Goal: Task Accomplishment & Management: Manage account settings

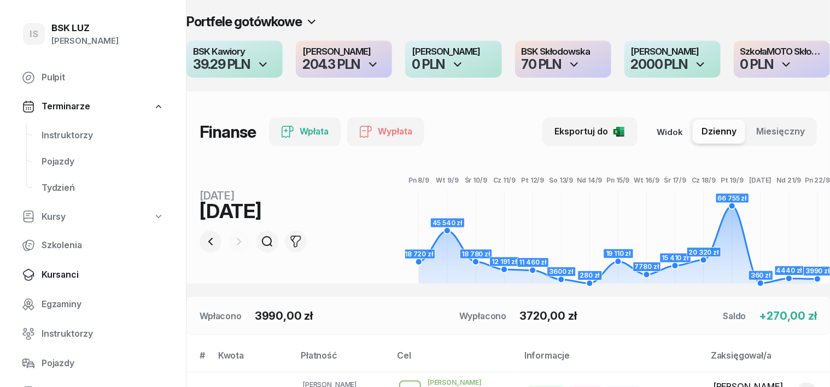
click at [52, 280] on span "Kursanci" at bounding box center [103, 275] width 122 height 14
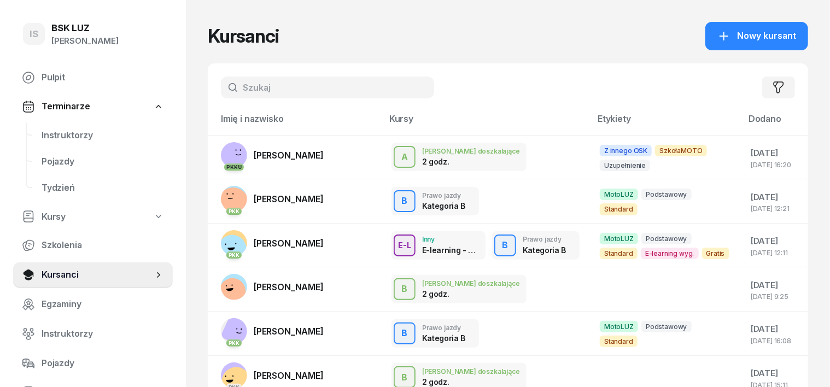
drag, startPoint x: 219, startPoint y: 89, endPoint x: 207, endPoint y: 83, distance: 13.4
click at [221, 85] on input "text" at bounding box center [327, 88] width 213 height 22
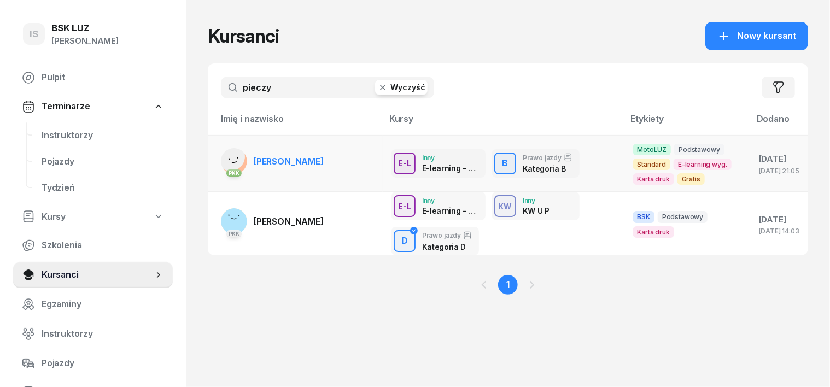
type input "pieczy"
click at [212, 161] on rect at bounding box center [230, 156] width 39 height 39
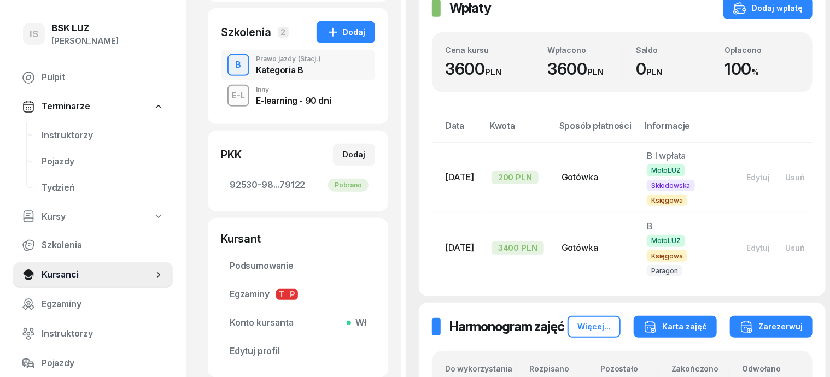
scroll to position [273, 0]
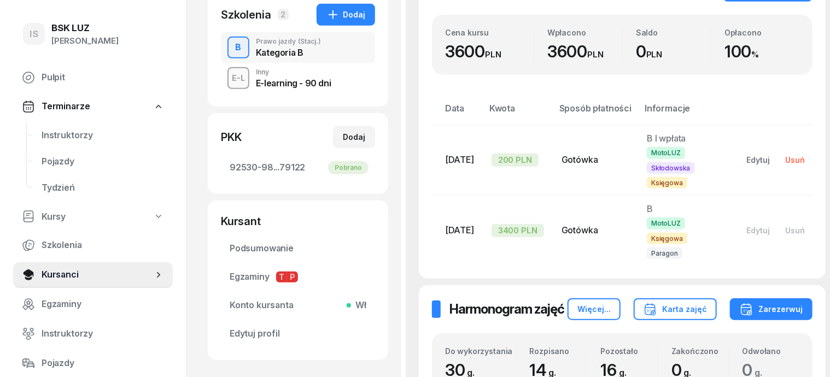
click at [792, 159] on div "Usuń" at bounding box center [795, 159] width 20 height 9
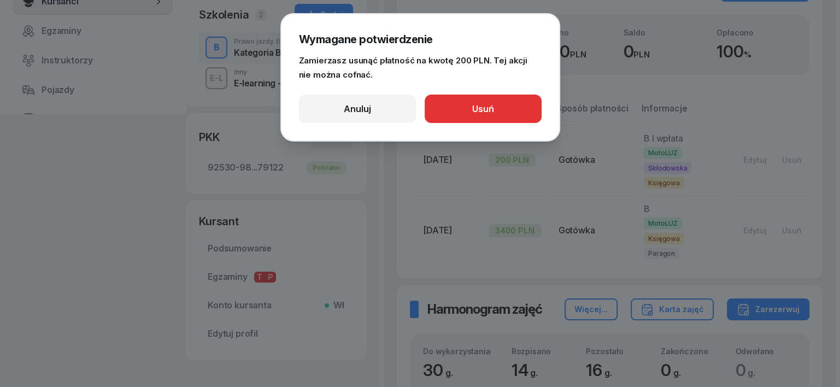
click at [505, 112] on button "Usuń" at bounding box center [483, 109] width 117 height 28
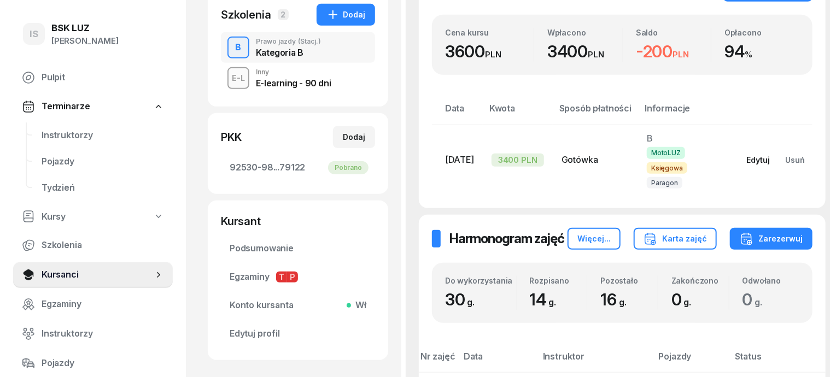
click at [747, 157] on div "Edytuj" at bounding box center [758, 159] width 24 height 9
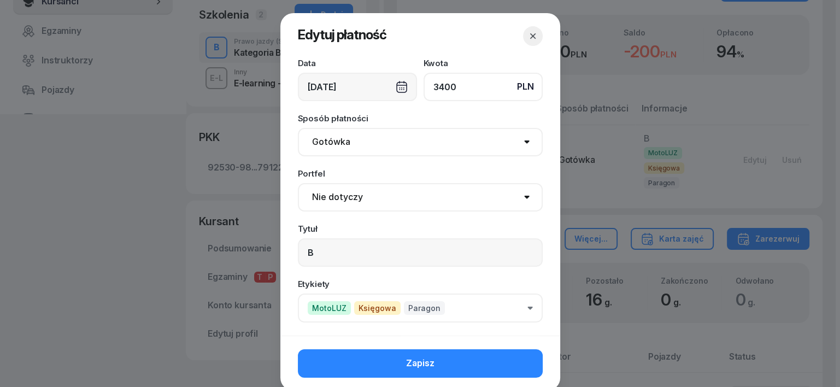
click at [438, 87] on input "3400" at bounding box center [483, 87] width 119 height 28
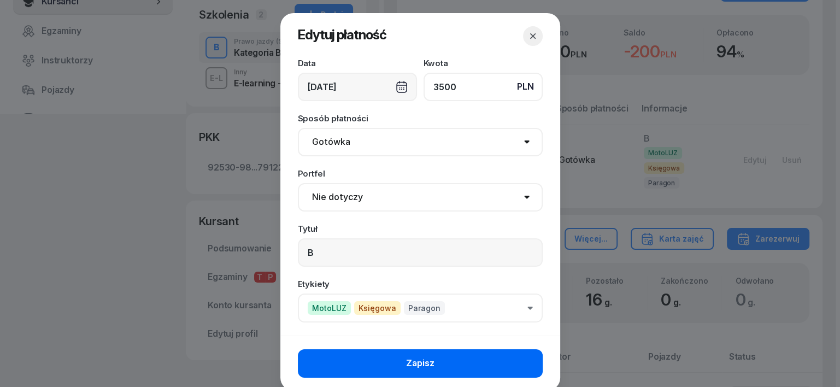
type input "3500"
click at [348, 364] on button "Zapisz" at bounding box center [420, 363] width 245 height 28
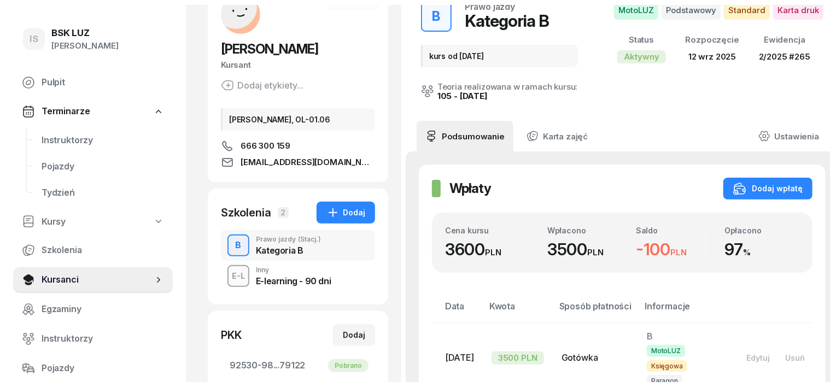
scroll to position [0, 0]
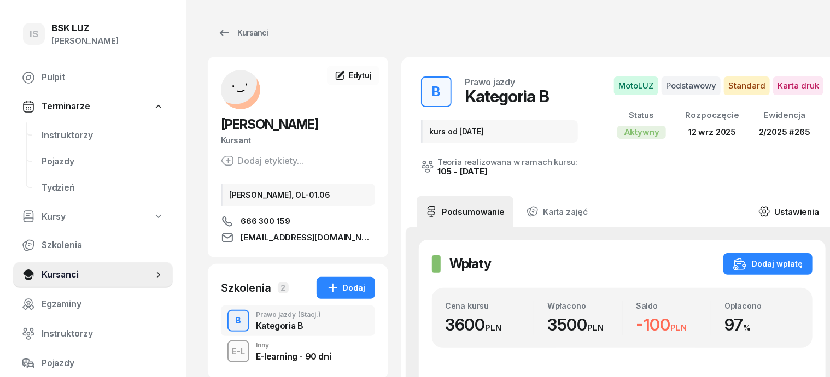
click at [761, 210] on icon at bounding box center [764, 212] width 12 height 12
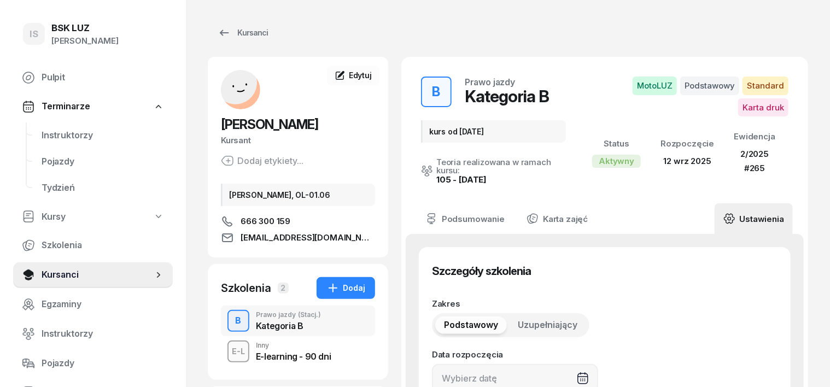
type input "12/09/2025"
type input "kurs od września 2025"
type input "265"
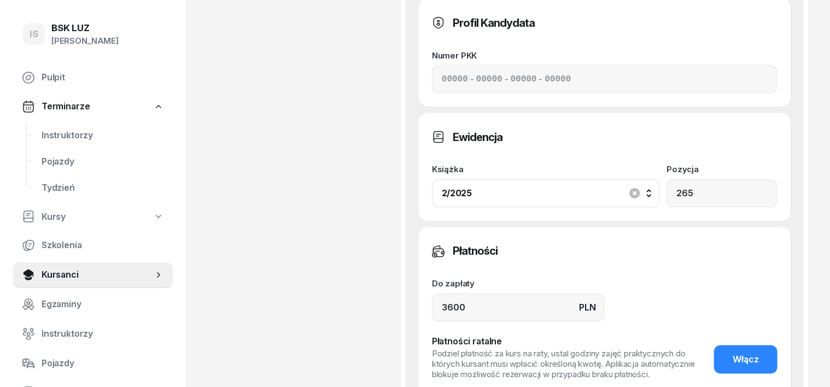
scroll to position [888, 0]
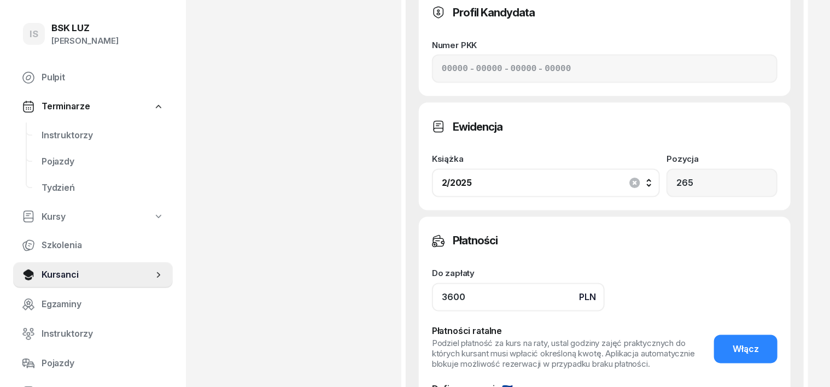
click at [432, 283] on input "3600" at bounding box center [518, 297] width 173 height 28
type input "3500"
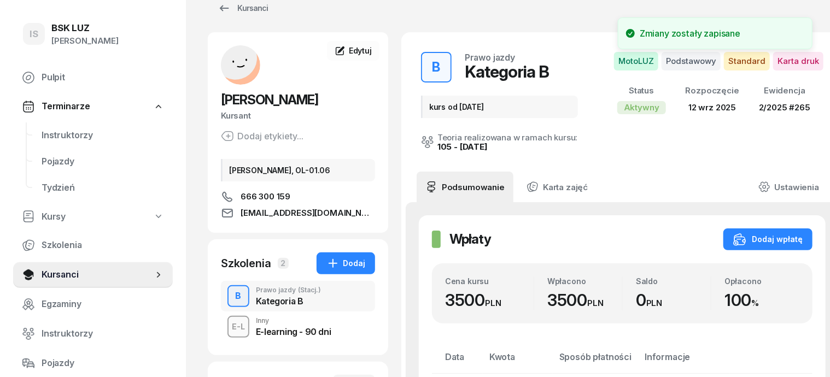
scroll to position [0, 0]
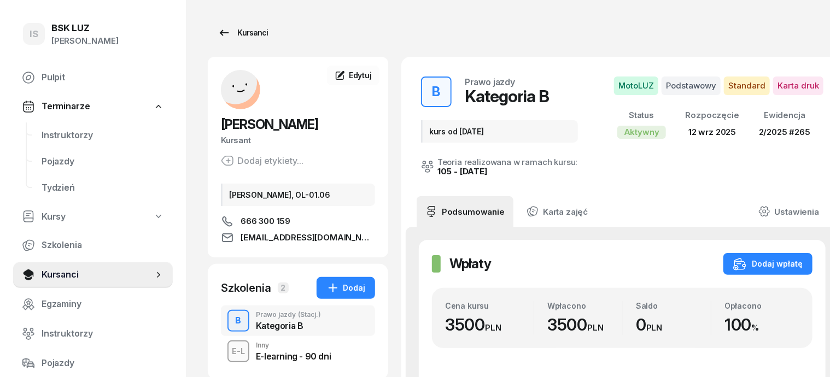
click at [238, 33] on div "Kursanci" at bounding box center [243, 32] width 50 height 13
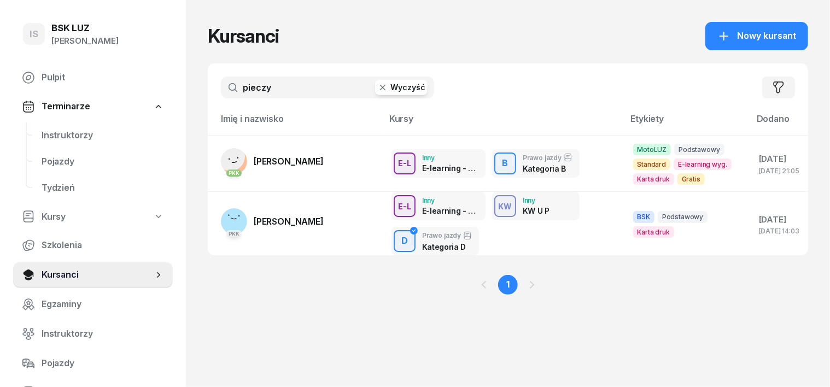
click at [377, 86] on icon "button" at bounding box center [382, 87] width 11 height 11
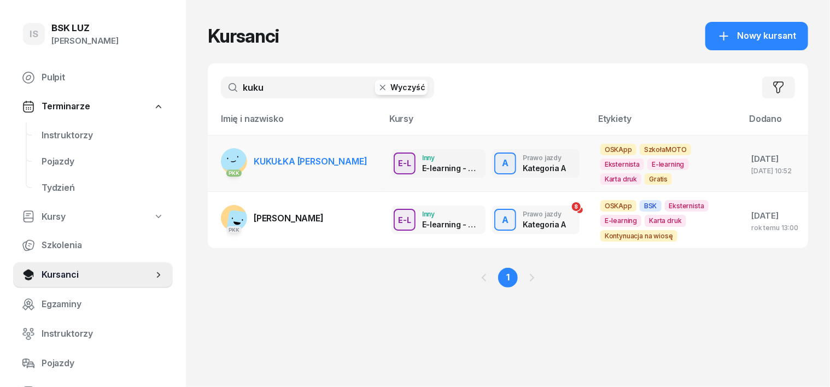
type input "kuku"
click at [231, 162] on icon at bounding box center [233, 161] width 4 height 1
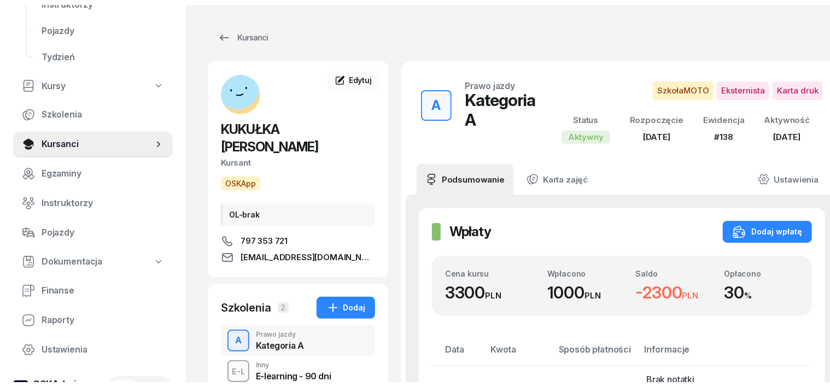
scroll to position [137, 0]
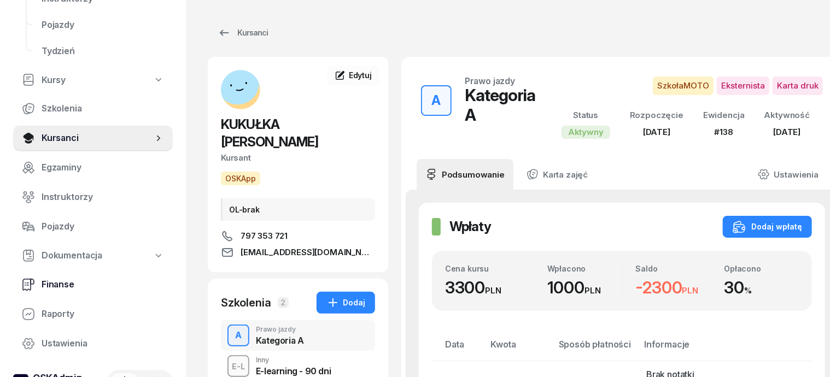
click at [68, 288] on span "Finanse" at bounding box center [103, 285] width 122 height 14
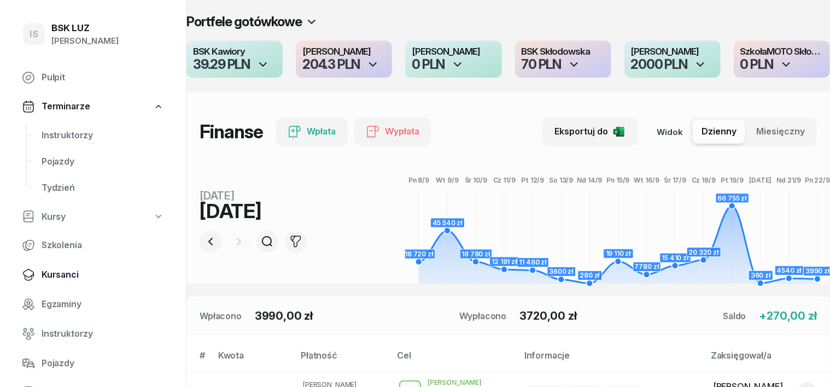
click at [72, 272] on span "Kursanci" at bounding box center [103, 275] width 122 height 14
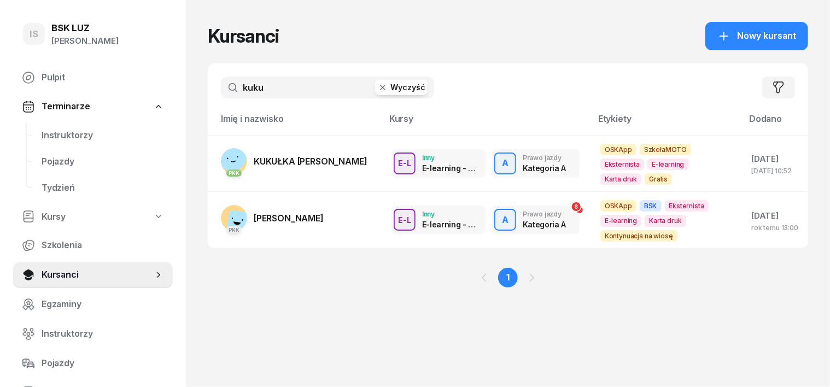
click at [377, 90] on icon "button" at bounding box center [382, 87] width 11 height 11
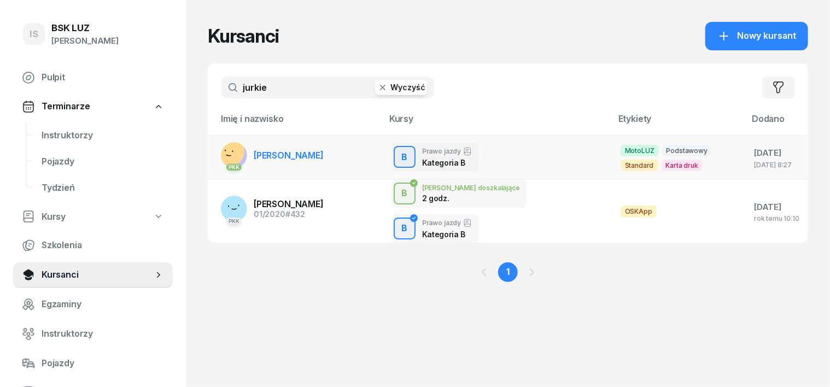
type input "jurkie"
click at [218, 152] on rect at bounding box center [229, 151] width 38 height 38
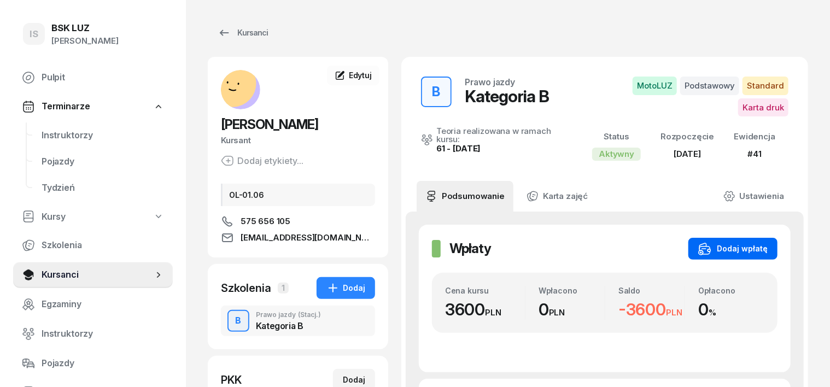
click at [767, 242] on div "Dodaj wpłatę" at bounding box center [732, 248] width 69 height 13
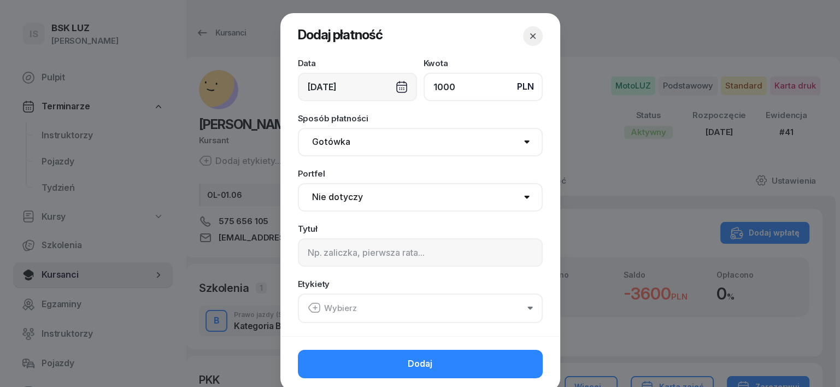
type input "1000"
click at [330, 146] on select "Gotówka Karta Przelew Płatności online BLIK" at bounding box center [420, 142] width 245 height 28
select select "transfer"
click at [298, 128] on select "Gotówka Karta Przelew Płatności online BLIK" at bounding box center [420, 142] width 245 height 28
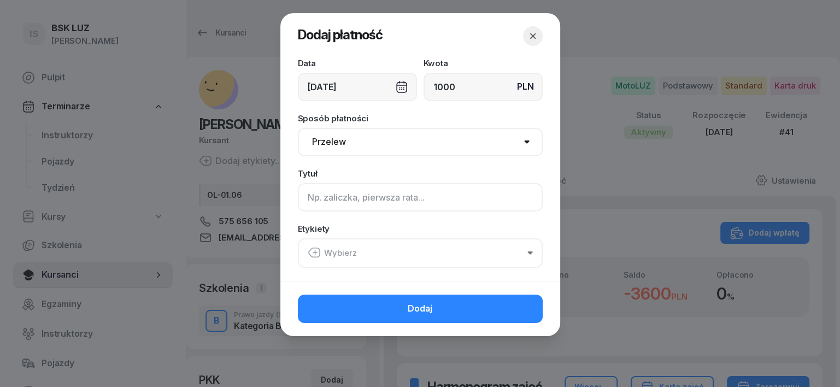
click at [325, 187] on input at bounding box center [420, 197] width 245 height 28
type input "B"
click at [310, 251] on icon "button" at bounding box center [314, 252] width 13 height 13
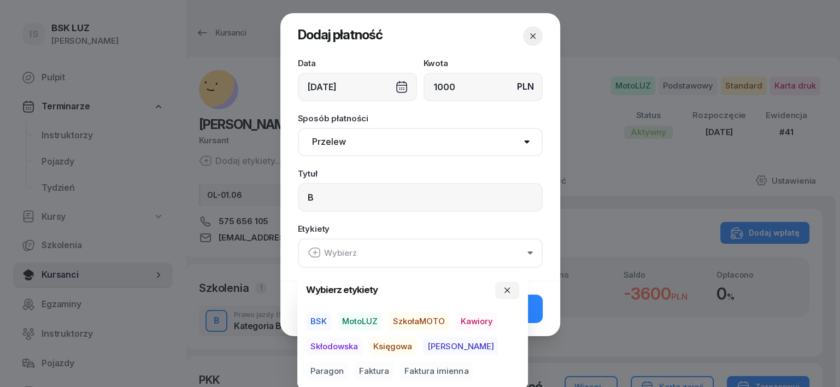
click at [360, 316] on span "MotoLUZ" at bounding box center [360, 321] width 44 height 19
drag, startPoint x: 404, startPoint y: 346, endPoint x: 414, endPoint y: 350, distance: 10.8
click at [406, 348] on span "Księgowa" at bounding box center [393, 346] width 48 height 19
click at [348, 362] on span "Paragon" at bounding box center [327, 371] width 42 height 19
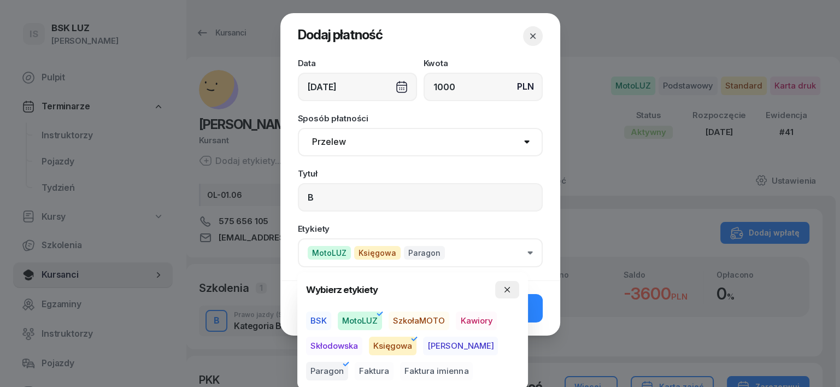
click at [507, 289] on icon "button" at bounding box center [507, 289] width 5 height 5
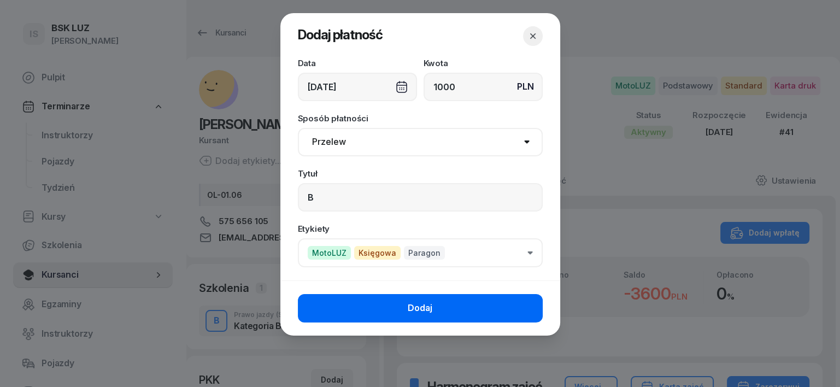
click at [533, 309] on button "Dodaj" at bounding box center [420, 308] width 245 height 28
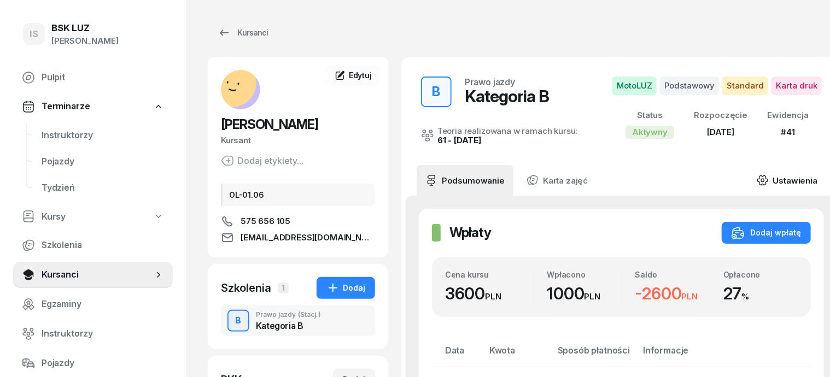
click at [758, 179] on icon at bounding box center [763, 179] width 10 height 9
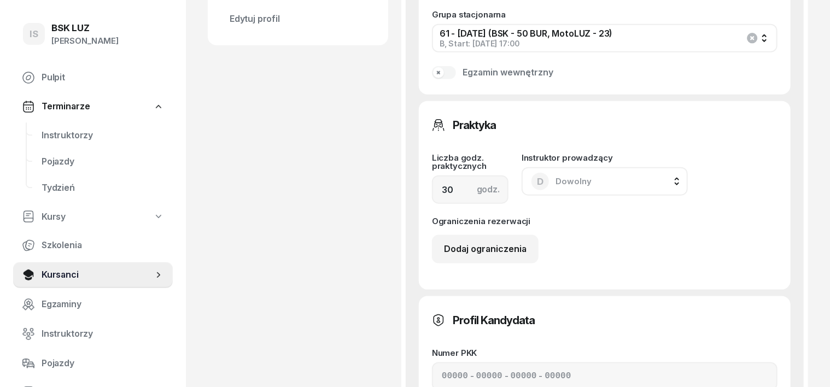
scroll to position [614, 0]
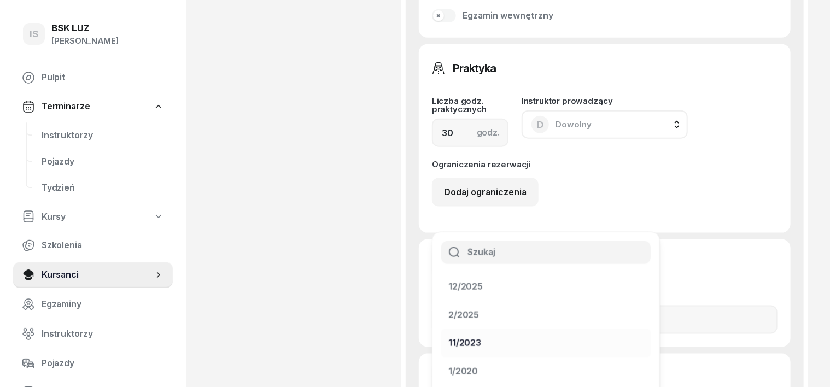
drag, startPoint x: 653, startPoint y: 184, endPoint x: 654, endPoint y: 192, distance: 8.3
click at [479, 308] on div "2/2025" at bounding box center [463, 315] width 31 height 14
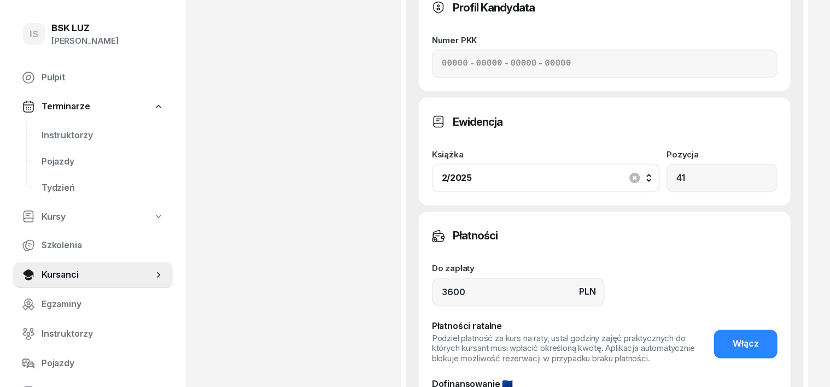
scroll to position [888, 0]
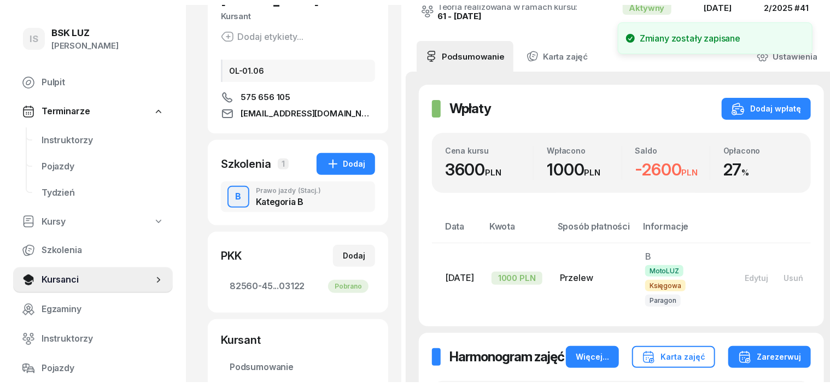
scroll to position [0, 0]
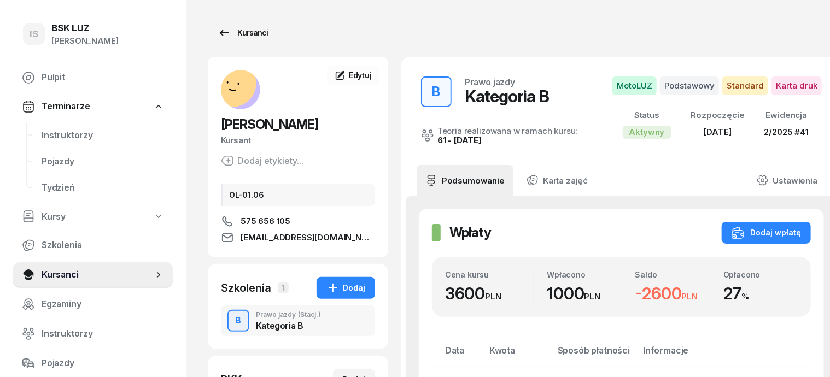
click at [236, 35] on div "Kursanci" at bounding box center [243, 32] width 50 height 13
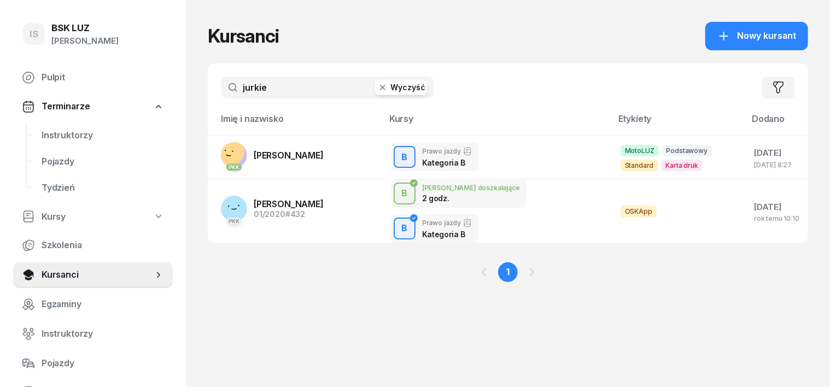
click at [380, 90] on icon "button" at bounding box center [382, 87] width 5 height 5
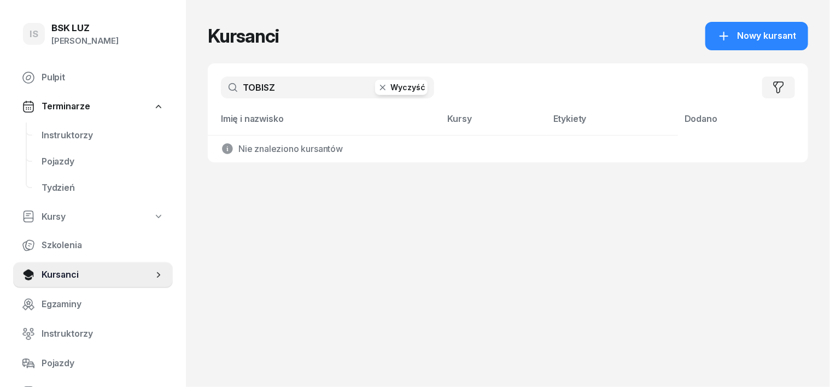
click at [240, 91] on input "TOBISZ" at bounding box center [327, 88] width 213 height 22
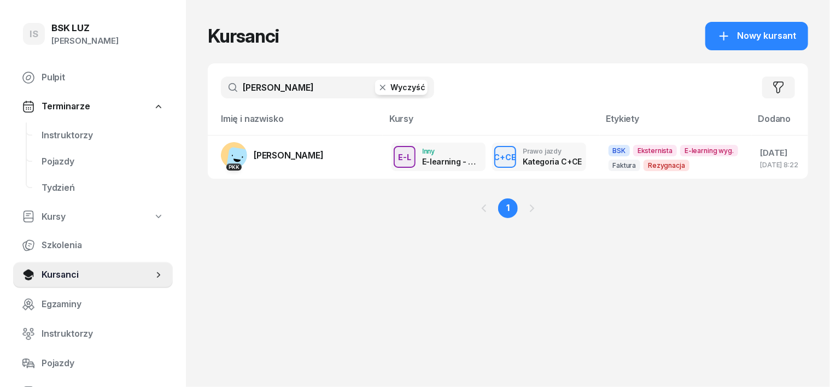
type input "TOBIASZ"
click at [377, 87] on icon "button" at bounding box center [382, 87] width 11 height 11
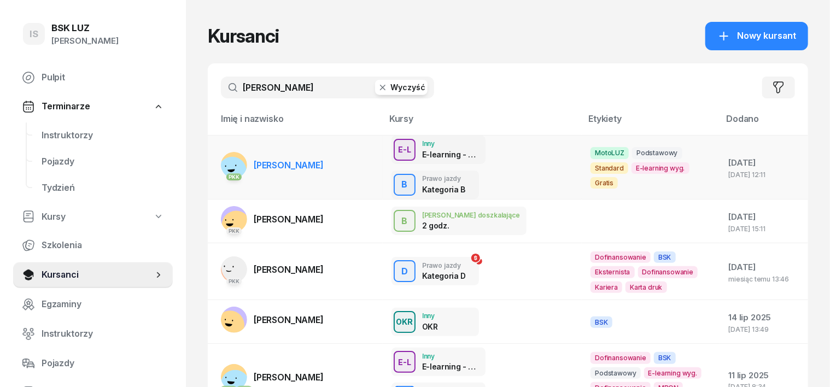
type input "MATEUSZ"
click at [212, 158] on rect at bounding box center [232, 171] width 40 height 40
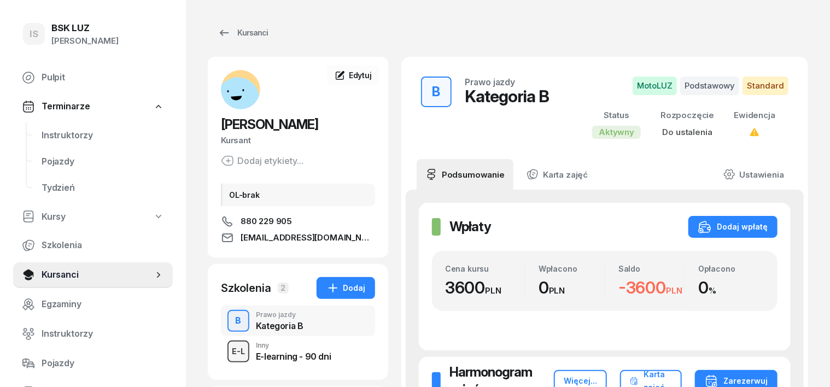
click at [227, 348] on div "E-L" at bounding box center [238, 351] width 22 height 14
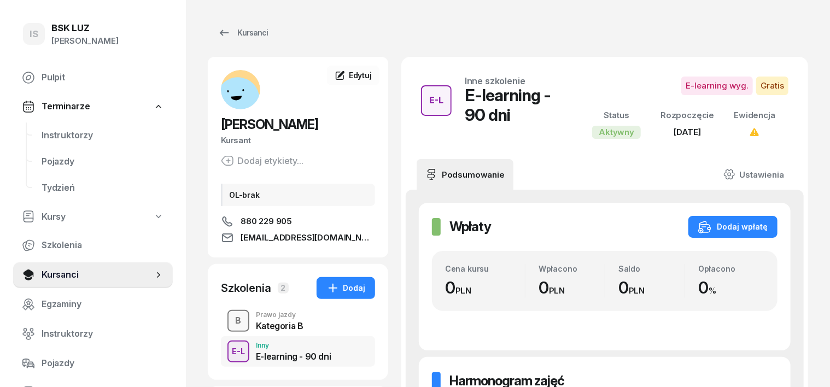
click at [231, 318] on div "B" at bounding box center [238, 321] width 15 height 19
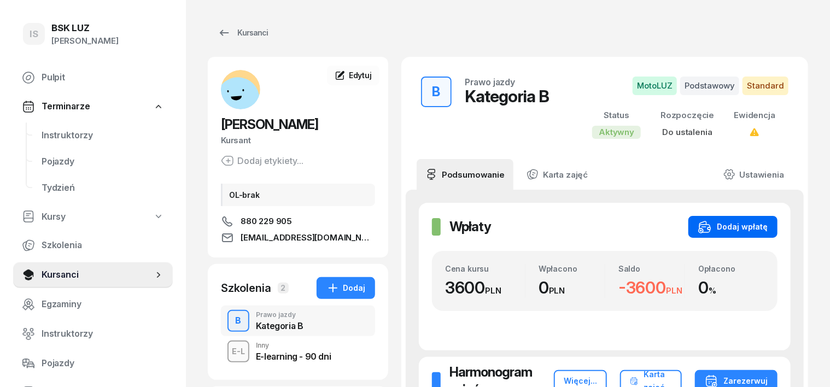
click at [767, 223] on div "Dodaj wpłatę" at bounding box center [732, 226] width 69 height 13
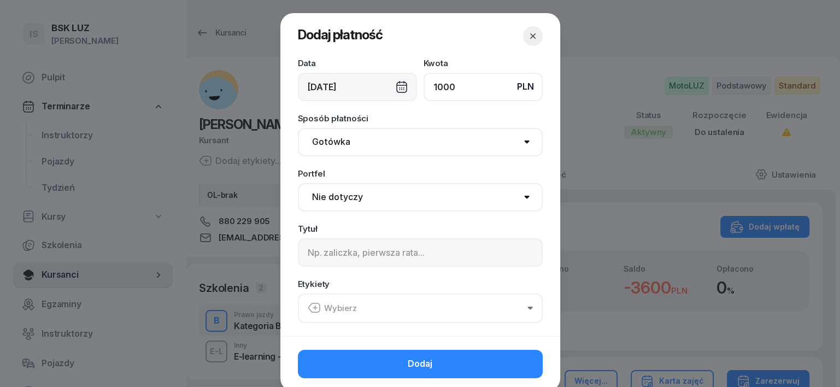
type input "1000"
click at [338, 141] on select "Gotówka Karta Przelew Płatności online BLIK" at bounding box center [420, 142] width 245 height 28
select select "transfer"
click at [298, 128] on select "Gotówka Karta Przelew Płatności online BLIK" at bounding box center [420, 142] width 245 height 28
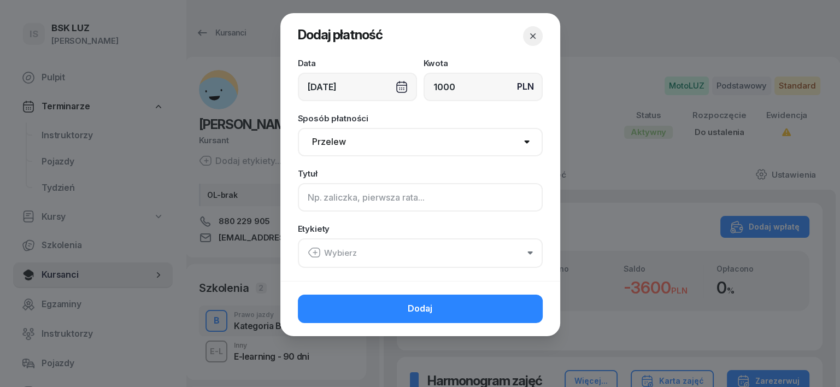
click at [312, 192] on input at bounding box center [420, 197] width 245 height 28
type input "B"
click at [314, 255] on icon "button" at bounding box center [314, 252] width 13 height 13
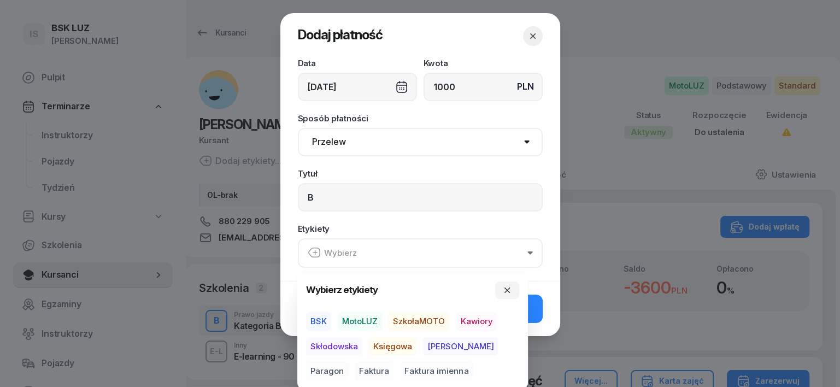
click at [361, 322] on span "MotoLUZ" at bounding box center [360, 321] width 44 height 19
drag, startPoint x: 395, startPoint y: 350, endPoint x: 450, endPoint y: 360, distance: 56.7
click at [412, 356] on div "BSK MotoLUZ SzkołaMOTO Kawiory Skłodowska Księgowa Rafał Paragon Faktura Faktur…" at bounding box center [412, 346] width 213 height 68
click at [393, 340] on span "Księgowa" at bounding box center [393, 346] width 48 height 19
click at [348, 362] on span "Paragon" at bounding box center [327, 371] width 42 height 19
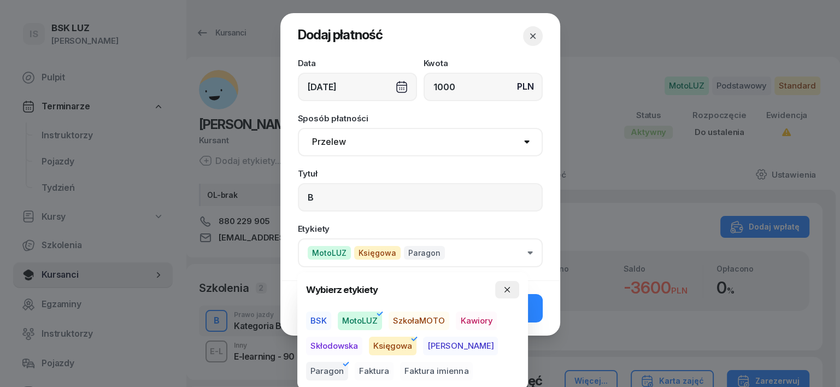
click at [509, 288] on icon "button" at bounding box center [507, 289] width 5 height 5
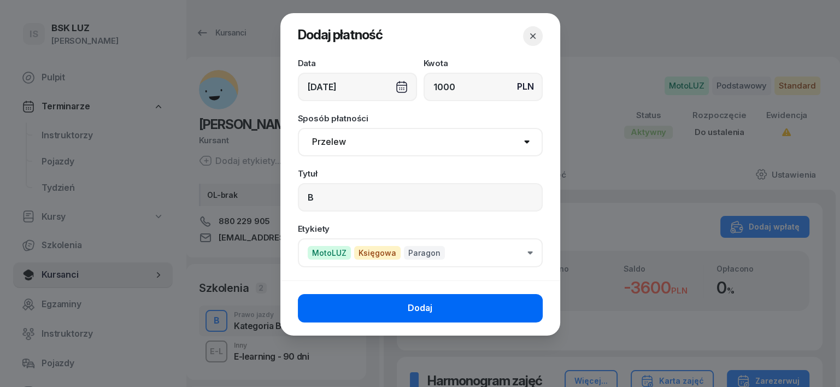
click at [515, 305] on button "Dodaj" at bounding box center [420, 308] width 245 height 28
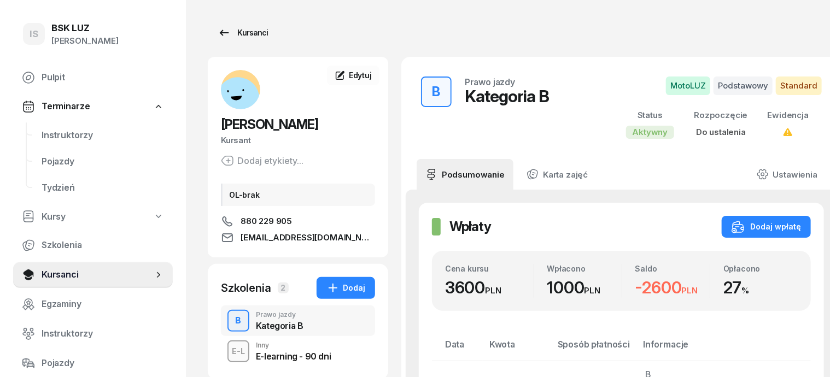
click at [227, 36] on div "Kursanci" at bounding box center [243, 32] width 50 height 13
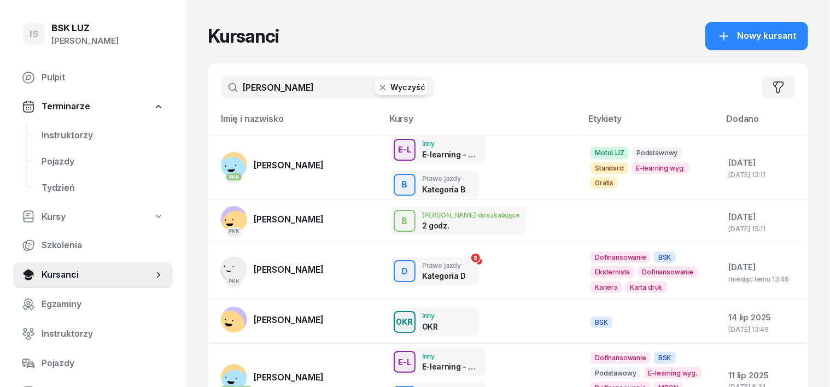
click at [377, 91] on icon "button" at bounding box center [382, 87] width 11 height 11
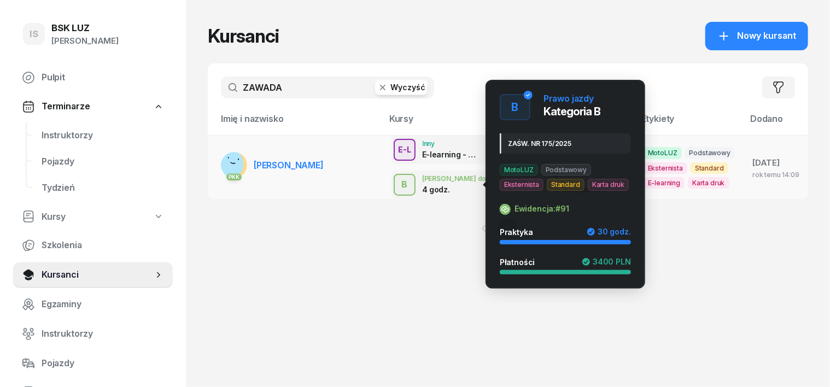
type input "ZAWADA"
click at [538, 184] on div "B" at bounding box center [545, 184] width 15 height 19
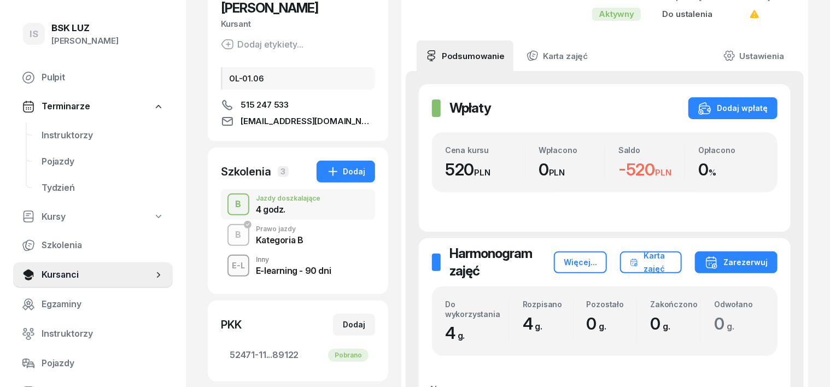
scroll to position [137, 0]
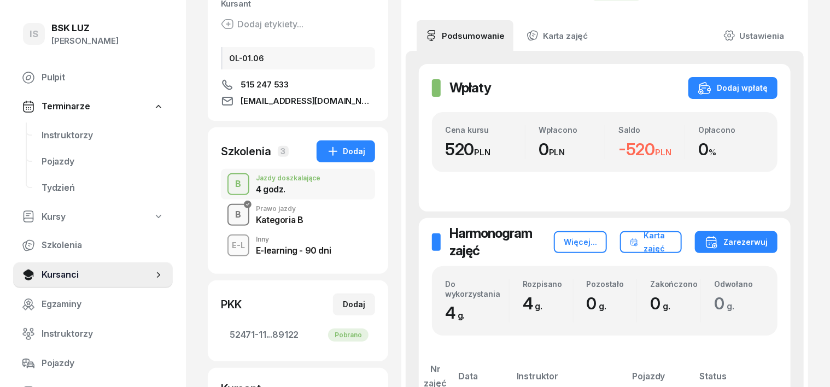
click at [231, 209] on div "B" at bounding box center [238, 215] width 15 height 19
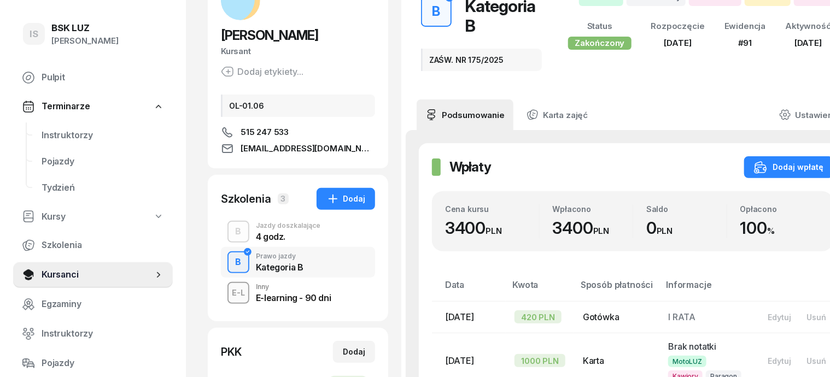
scroll to position [68, 0]
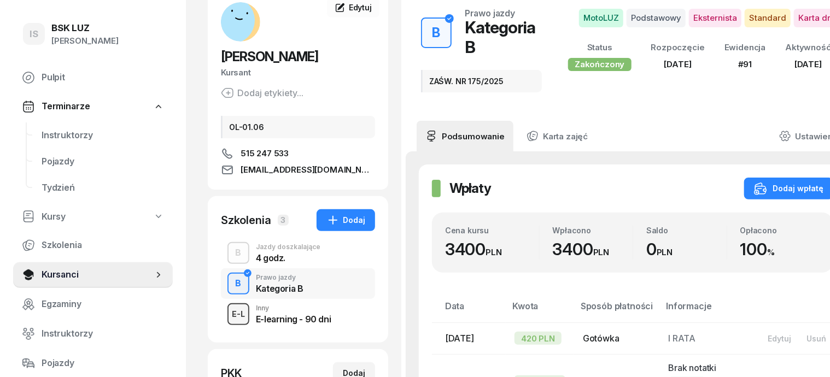
click at [227, 310] on div "E-L" at bounding box center [238, 314] width 22 height 14
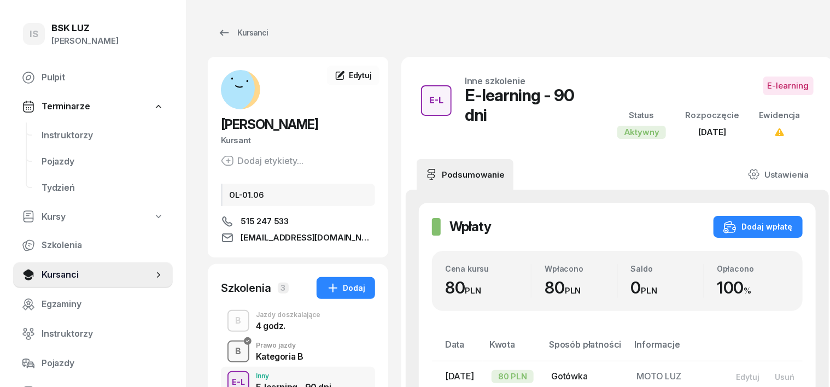
click at [231, 350] on div "B" at bounding box center [238, 351] width 15 height 19
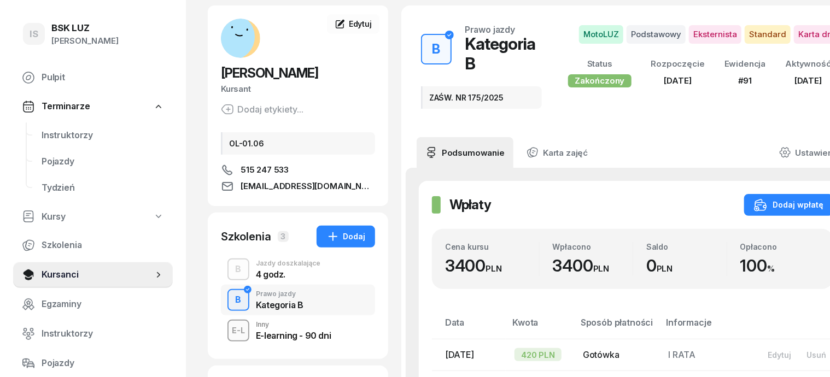
scroll to position [137, 0]
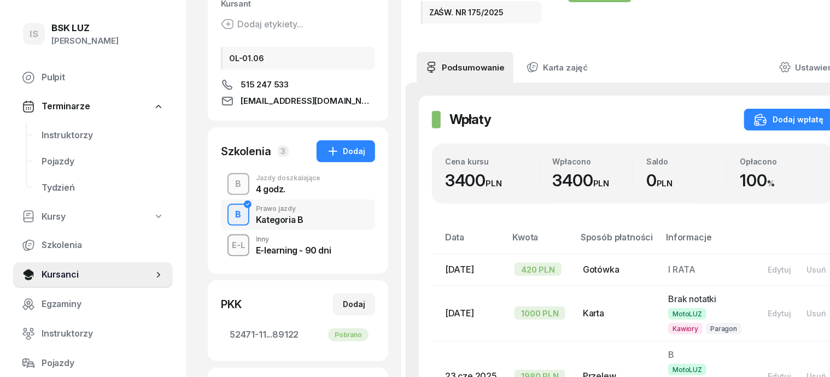
click at [231, 179] on div "B" at bounding box center [238, 184] width 15 height 19
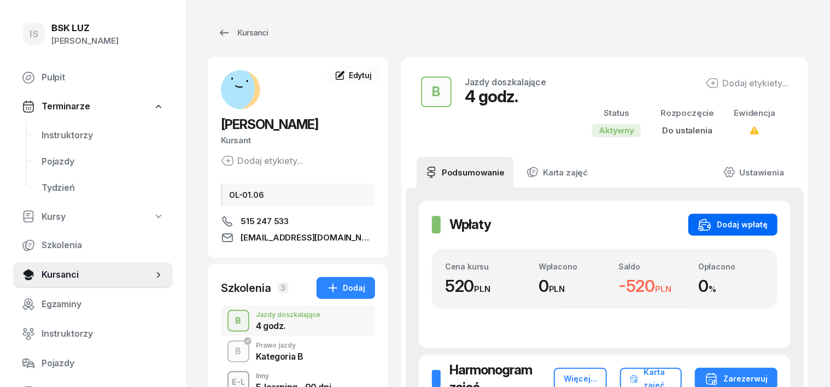
click at [744, 223] on div "Dodaj wpłatę" at bounding box center [732, 224] width 69 height 13
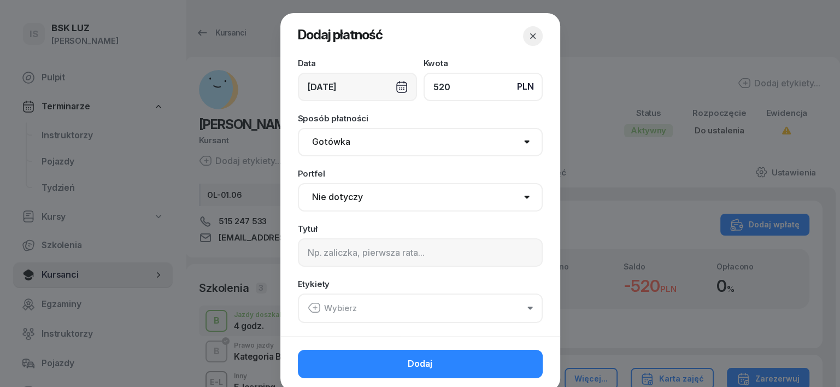
type input "520"
click at [317, 143] on select "Gotówka Karta Przelew Płatności online BLIK" at bounding box center [420, 142] width 245 height 28
select select "transfer"
click at [298, 128] on select "Gotówka Karta Przelew Płatności online BLIK" at bounding box center [420, 142] width 245 height 28
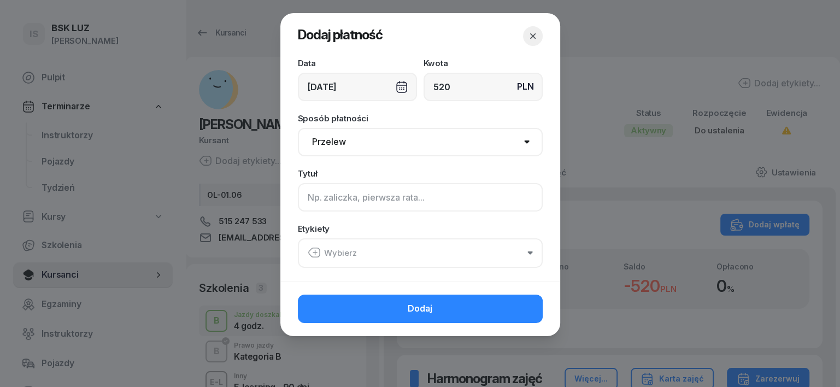
click at [310, 204] on input at bounding box center [420, 197] width 245 height 28
type input "B"
click at [310, 255] on icon "button" at bounding box center [313, 252] width 11 height 9
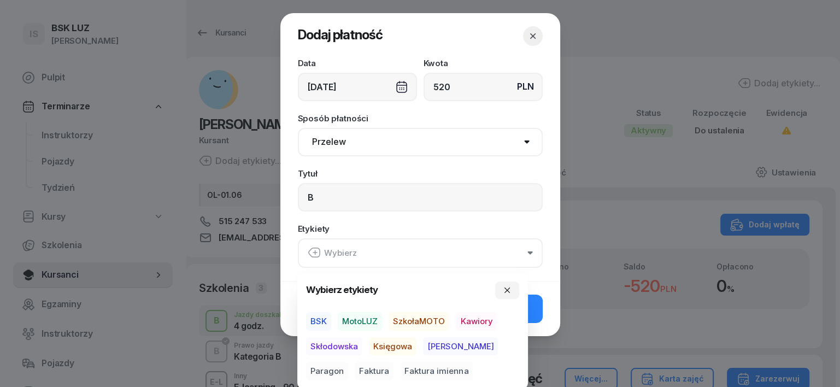
drag, startPoint x: 365, startPoint y: 320, endPoint x: 377, endPoint y: 351, distance: 34.1
click at [366, 330] on span "MotoLUZ" at bounding box center [360, 321] width 44 height 19
drag, startPoint x: 388, startPoint y: 347, endPoint x: 429, endPoint y: 353, distance: 40.9
click at [406, 351] on span "Księgowa" at bounding box center [393, 346] width 48 height 19
click at [348, 362] on span "Paragon" at bounding box center [327, 371] width 42 height 19
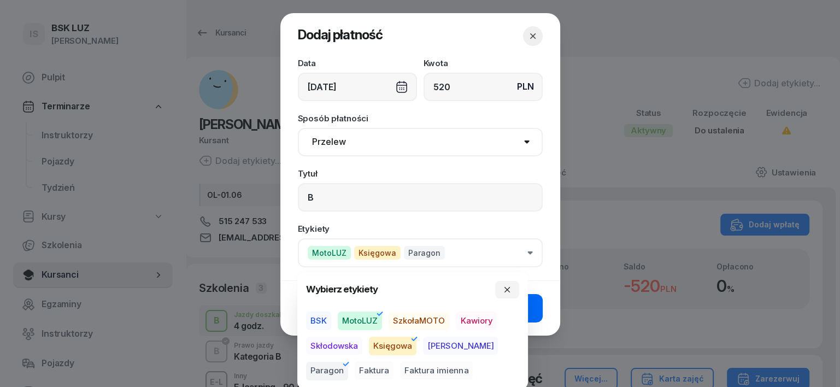
drag, startPoint x: 512, startPoint y: 286, endPoint x: 524, endPoint y: 308, distance: 25.2
click at [513, 290] on button "button" at bounding box center [507, 289] width 24 height 17
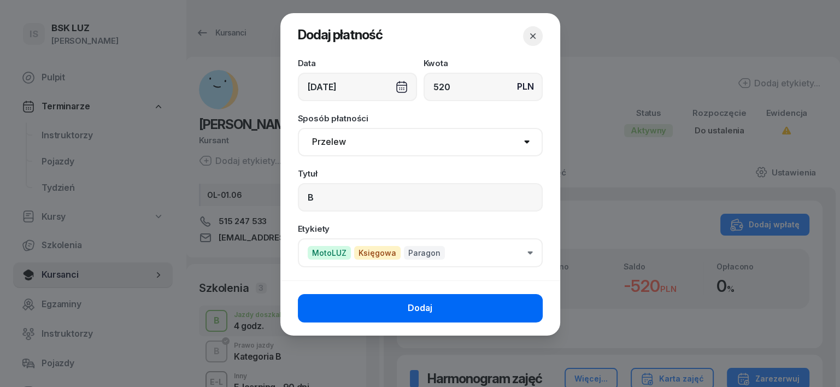
click at [525, 308] on button "Dodaj" at bounding box center [420, 308] width 245 height 28
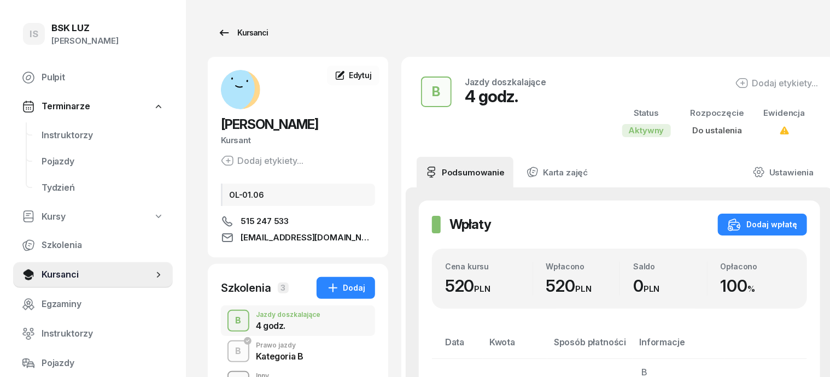
click at [230, 30] on div "Kursanci" at bounding box center [243, 32] width 50 height 13
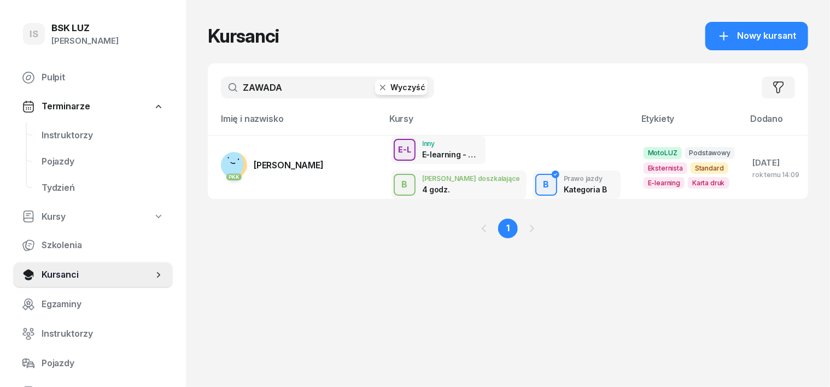
click at [377, 89] on icon "button" at bounding box center [382, 87] width 11 height 11
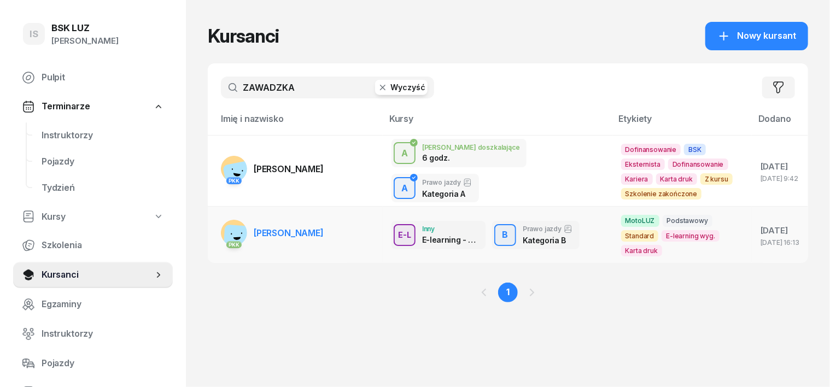
type input "ZAWADZKA"
click at [223, 229] on rect at bounding box center [238, 240] width 31 height 31
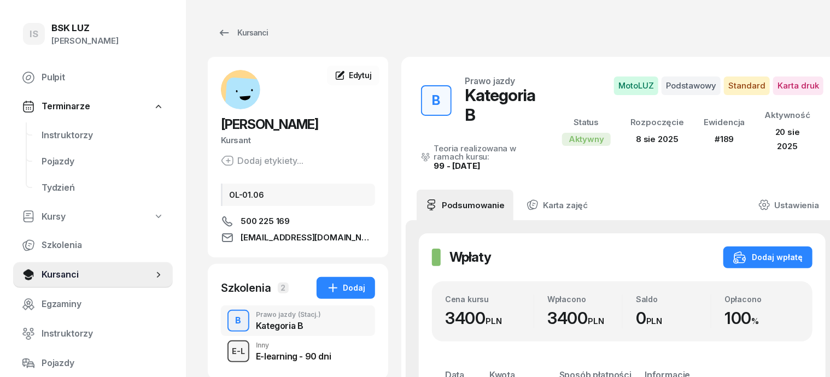
click at [227, 350] on div "E-L" at bounding box center [238, 351] width 22 height 14
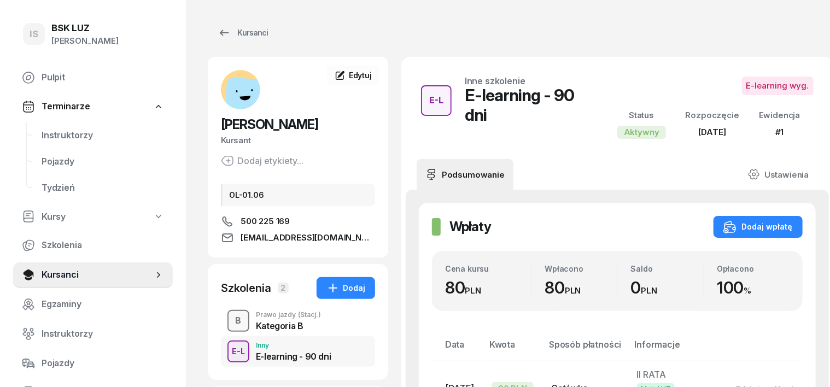
click at [231, 324] on div "B" at bounding box center [238, 321] width 15 height 19
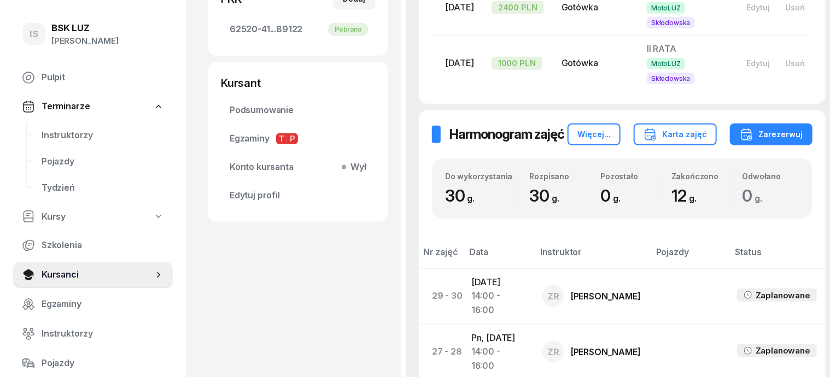
scroll to position [13, 0]
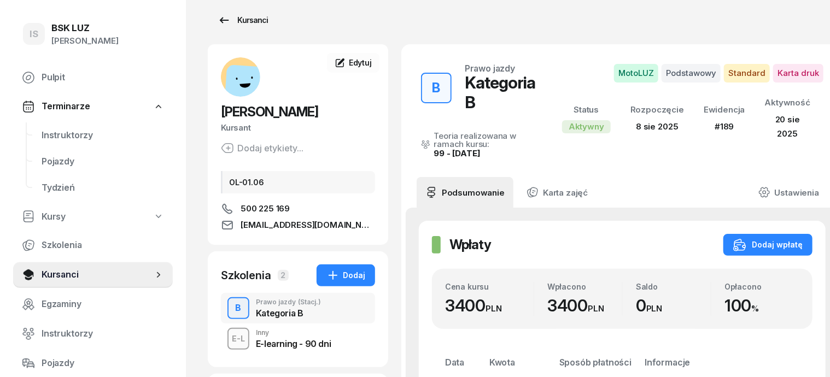
click at [235, 15] on div "Kursanci" at bounding box center [243, 20] width 50 height 13
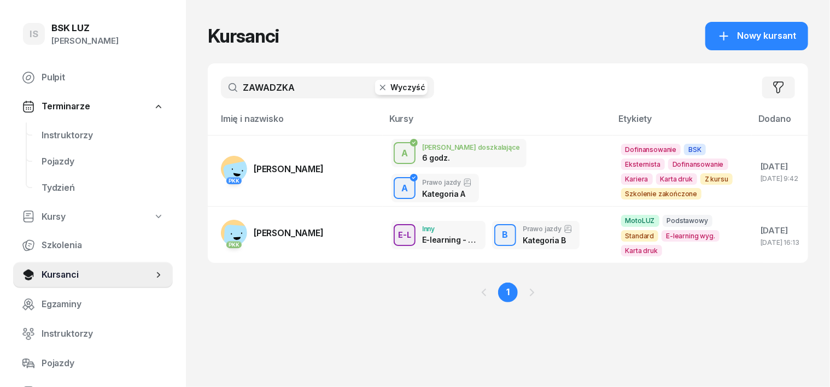
click at [380, 85] on icon "button" at bounding box center [382, 87] width 5 height 5
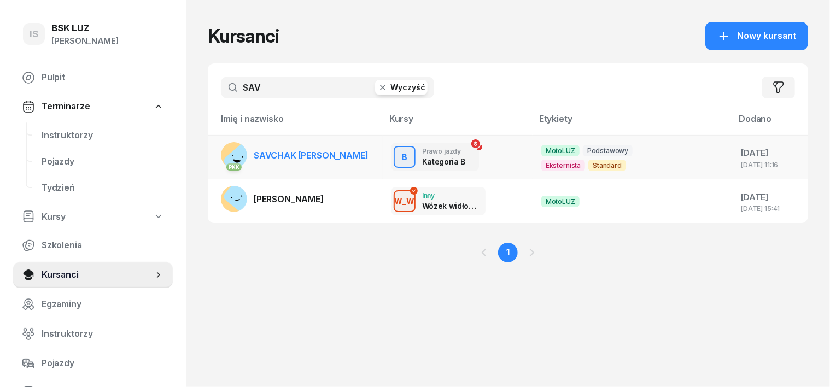
type input "SAV"
click at [221, 153] on rect at bounding box center [234, 155] width 26 height 26
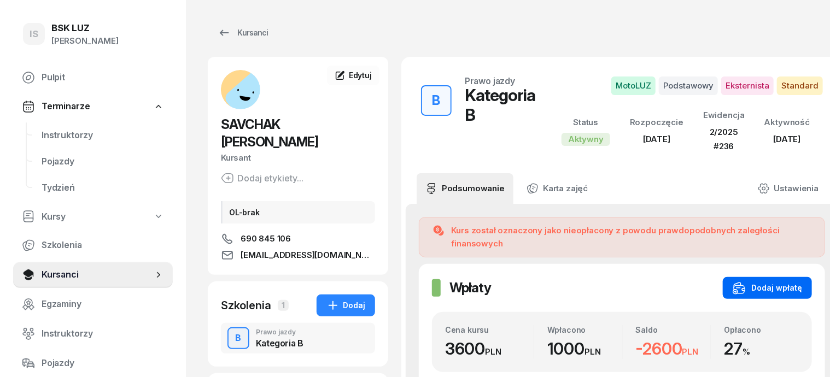
click at [778, 282] on div "Dodaj wpłatę" at bounding box center [766, 288] width 69 height 13
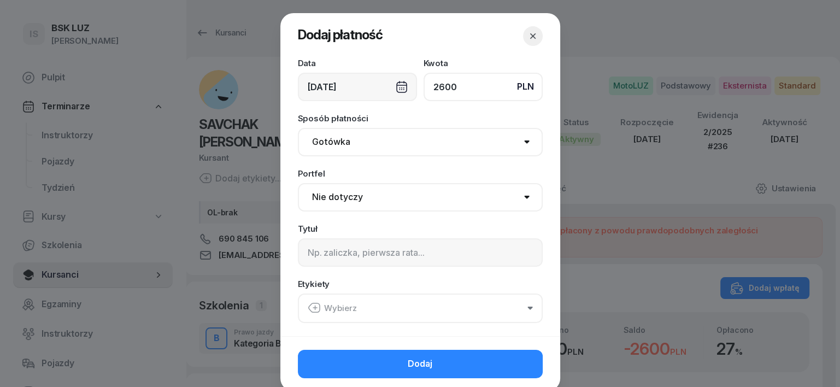
type input "2600"
click at [337, 143] on select "Gotówka Karta Przelew Płatności online BLIK" at bounding box center [420, 142] width 245 height 28
select select "transfer"
click at [298, 128] on select "Gotówka Karta Przelew Płatności online BLIK" at bounding box center [420, 142] width 245 height 28
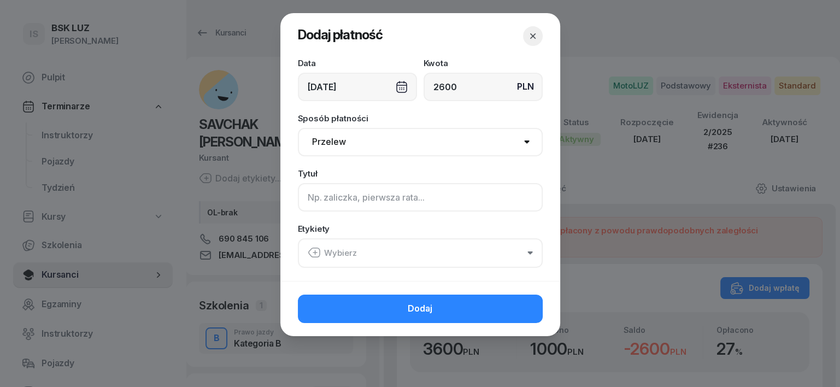
click at [313, 197] on input at bounding box center [420, 197] width 245 height 28
type input "B"
drag, startPoint x: 311, startPoint y: 248, endPoint x: 316, endPoint y: 257, distance: 10.3
click at [311, 249] on icon "button" at bounding box center [314, 252] width 13 height 13
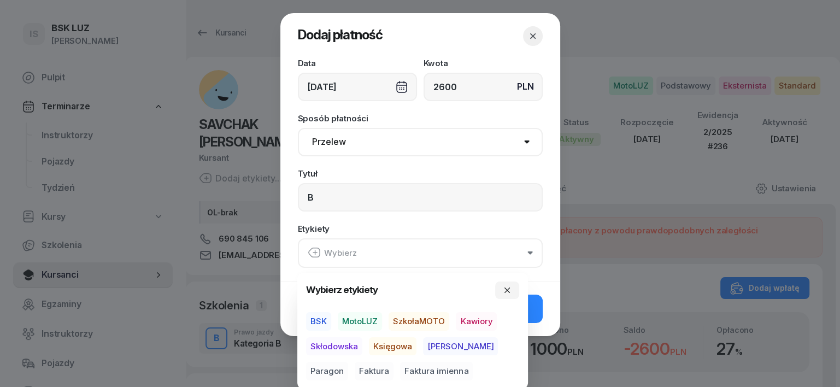
drag, startPoint x: 360, startPoint y: 320, endPoint x: 365, endPoint y: 343, distance: 24.0
click at [359, 341] on div "BSK MotoLUZ SzkołaMOTO Kawiory Skłodowska Księgowa Rafał Paragon Faktura Faktur…" at bounding box center [412, 346] width 213 height 68
drag, startPoint x: 382, startPoint y: 347, endPoint x: 391, endPoint y: 350, distance: 9.9
click at [389, 348] on span "Księgowa" at bounding box center [393, 346] width 48 height 19
click at [375, 317] on span "MotoLUZ" at bounding box center [360, 321] width 44 height 19
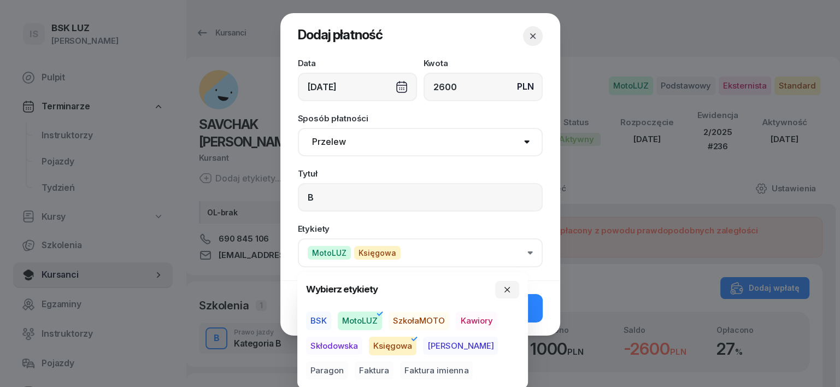
click at [348, 362] on span "Paragon" at bounding box center [327, 371] width 42 height 19
click at [505, 286] on icon "button" at bounding box center [507, 289] width 9 height 9
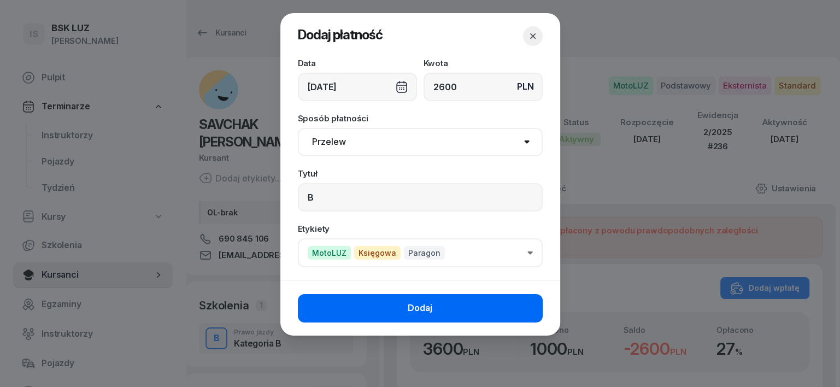
click at [514, 304] on button "Dodaj" at bounding box center [420, 308] width 245 height 28
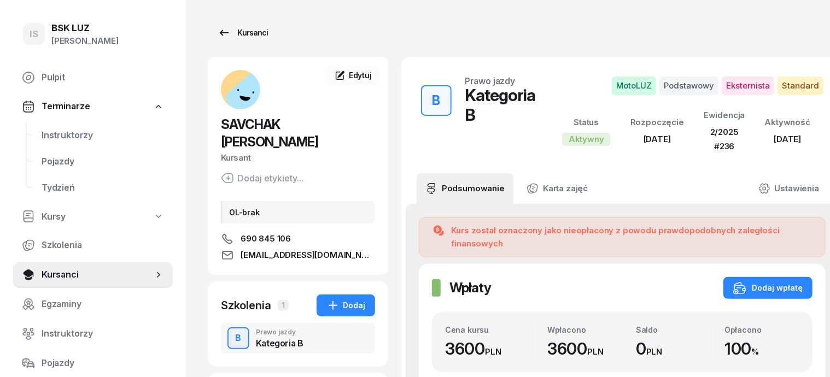
click at [231, 34] on div "Kursanci" at bounding box center [243, 32] width 50 height 13
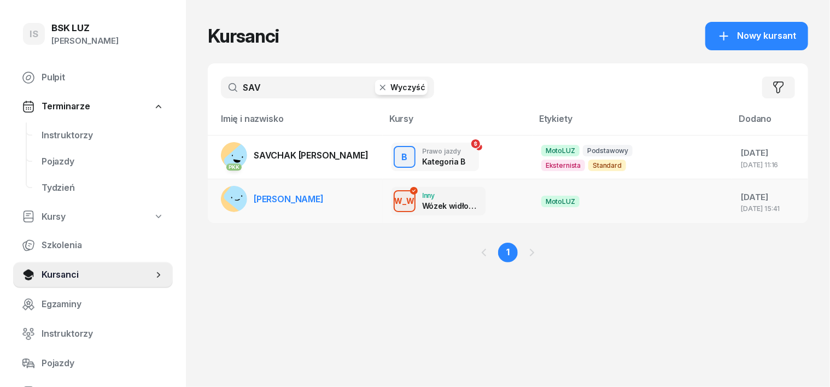
click at [222, 201] on rect at bounding box center [240, 195] width 37 height 37
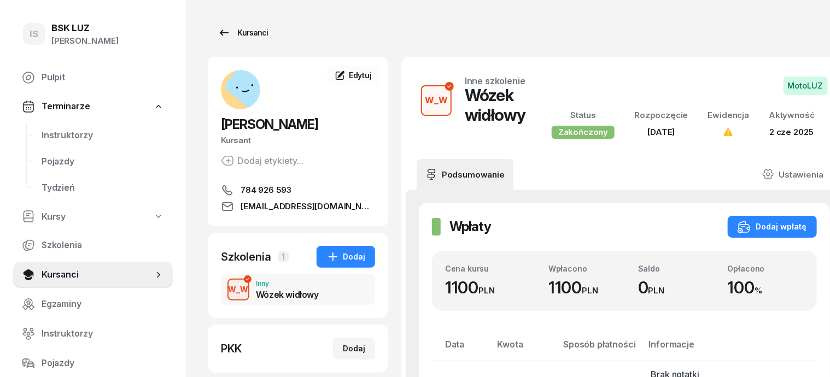
click at [228, 35] on div "Kursanci" at bounding box center [243, 32] width 50 height 13
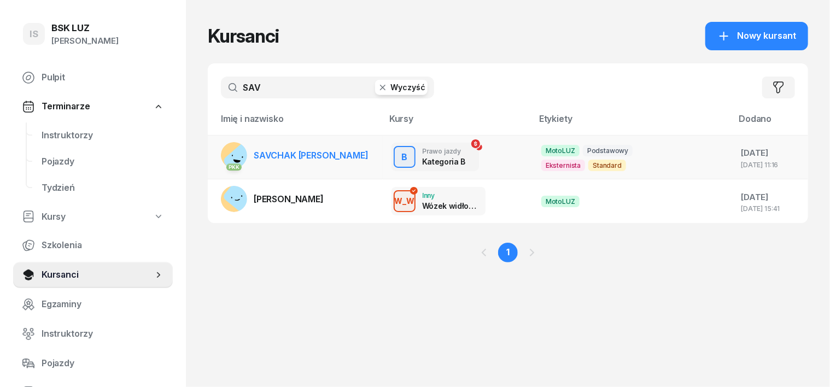
click at [222, 153] on rect at bounding box center [242, 162] width 40 height 40
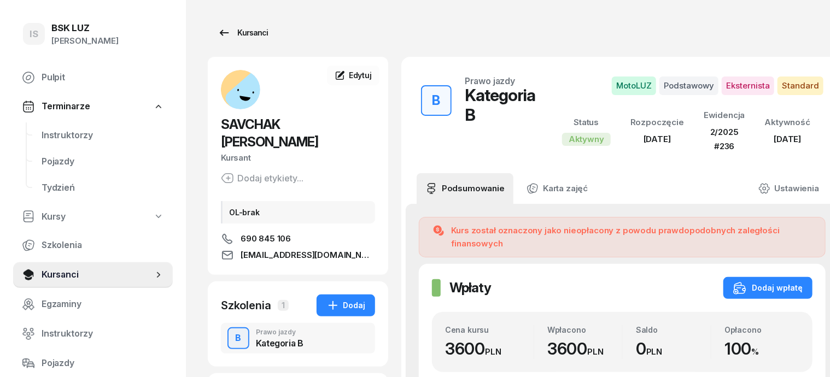
click at [231, 35] on div "Kursanci" at bounding box center [243, 32] width 50 height 13
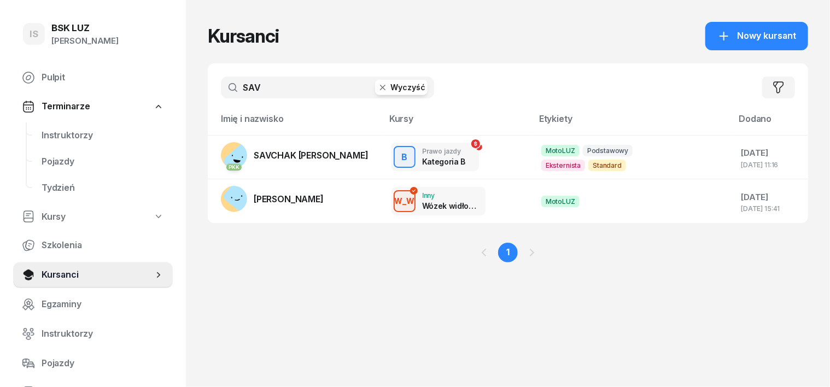
click at [380, 85] on icon "button" at bounding box center [382, 87] width 5 height 5
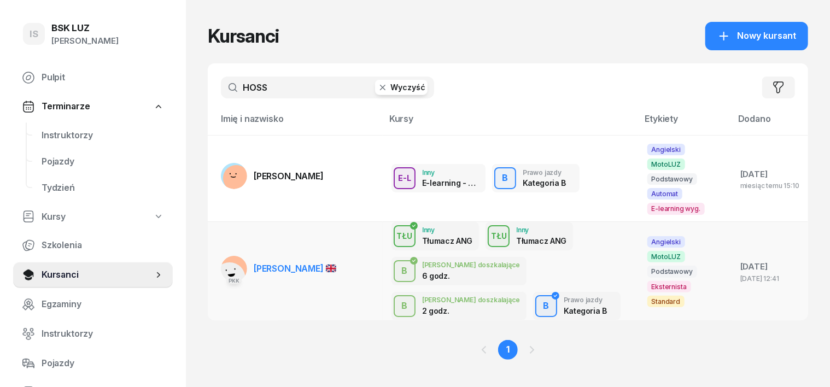
type input "HOSS"
click at [212, 257] on rect at bounding box center [229, 277] width 41 height 41
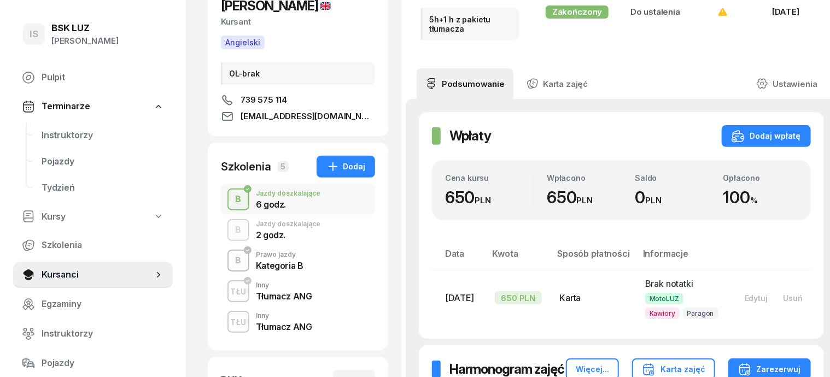
scroll to position [137, 0]
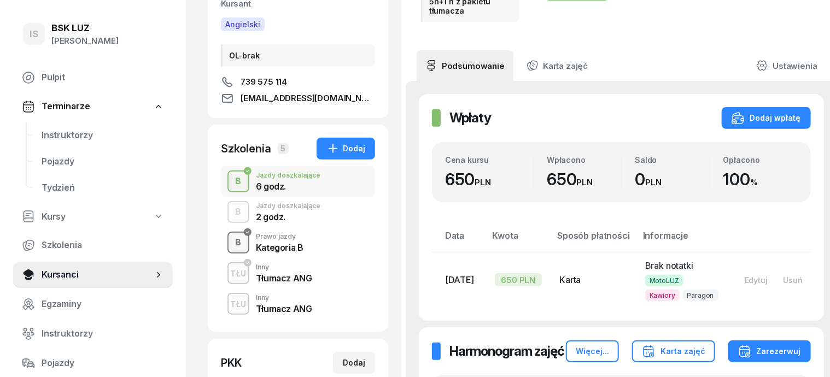
click at [231, 242] on div "B" at bounding box center [238, 242] width 15 height 19
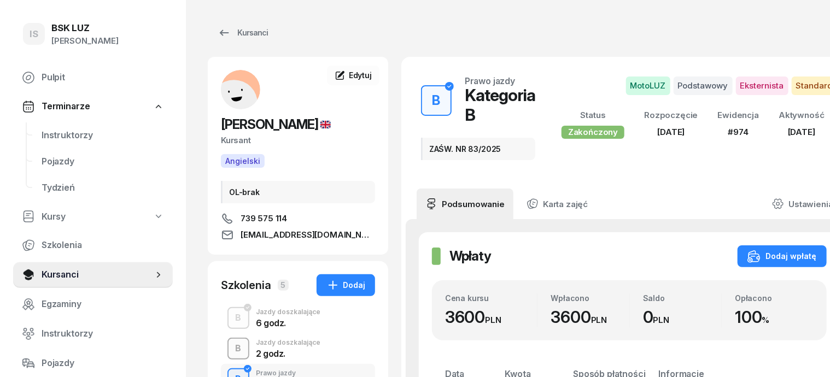
click at [231, 354] on div "B" at bounding box center [238, 348] width 15 height 19
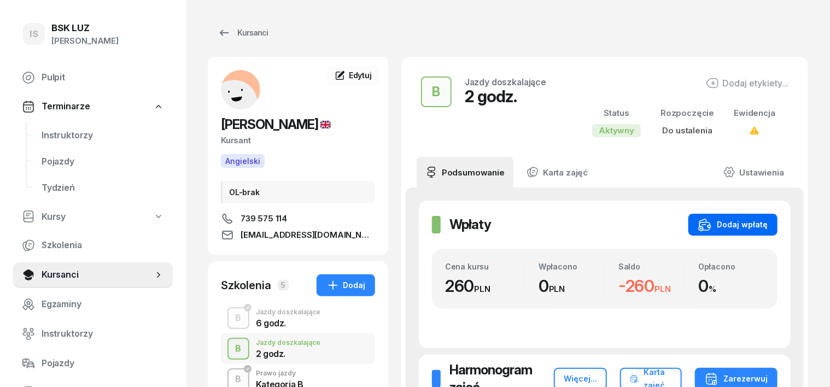
click at [760, 222] on div "Dodaj wpłatę" at bounding box center [732, 224] width 69 height 13
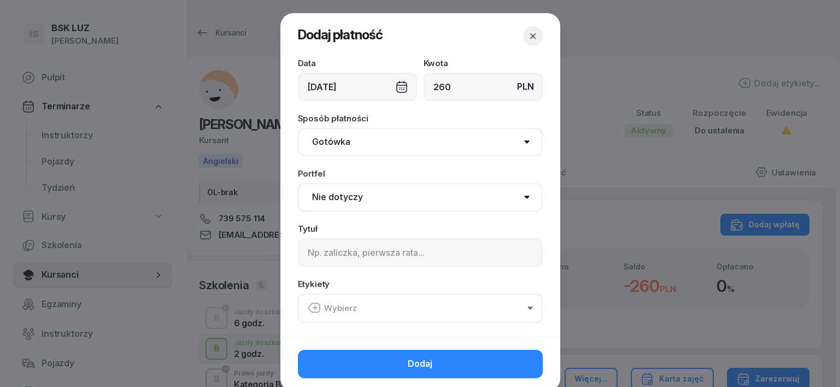
type input "260"
drag, startPoint x: 336, startPoint y: 144, endPoint x: 332, endPoint y: 150, distance: 6.8
click at [336, 144] on select "Gotówka Karta Przelew Płatności online BLIK" at bounding box center [420, 142] width 245 height 28
select select "transfer"
click at [298, 128] on select "Gotówka Karta Przelew Płatności online BLIK" at bounding box center [420, 142] width 245 height 28
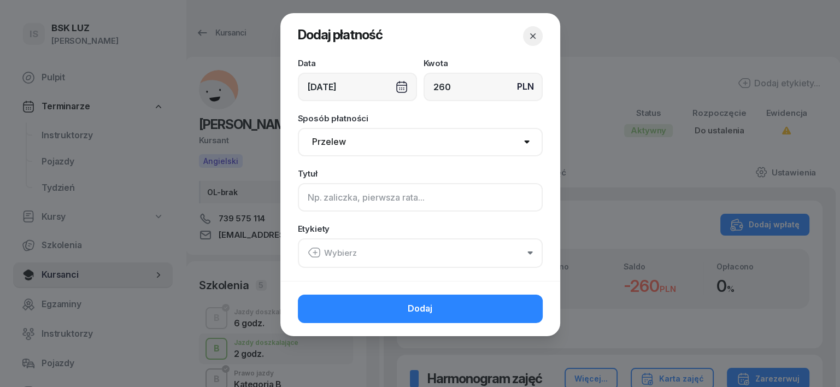
click at [321, 197] on input at bounding box center [420, 197] width 245 height 28
type input "B"
click at [317, 249] on icon "button" at bounding box center [314, 252] width 13 height 13
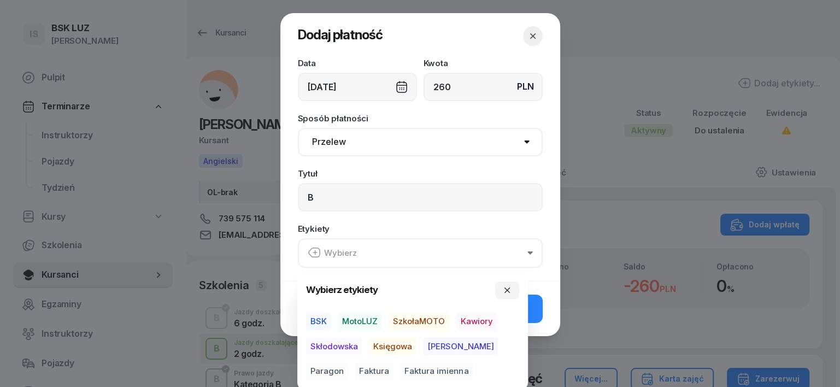
drag, startPoint x: 365, startPoint y: 323, endPoint x: 377, endPoint y: 329, distance: 13.7
click at [366, 323] on span "MotoLUZ" at bounding box center [360, 321] width 44 height 19
drag, startPoint x: 387, startPoint y: 344, endPoint x: 436, endPoint y: 350, distance: 49.0
click at [402, 345] on span "Księgowa" at bounding box center [393, 346] width 48 height 19
drag, startPoint x: 473, startPoint y: 349, endPoint x: 515, endPoint y: 337, distance: 43.2
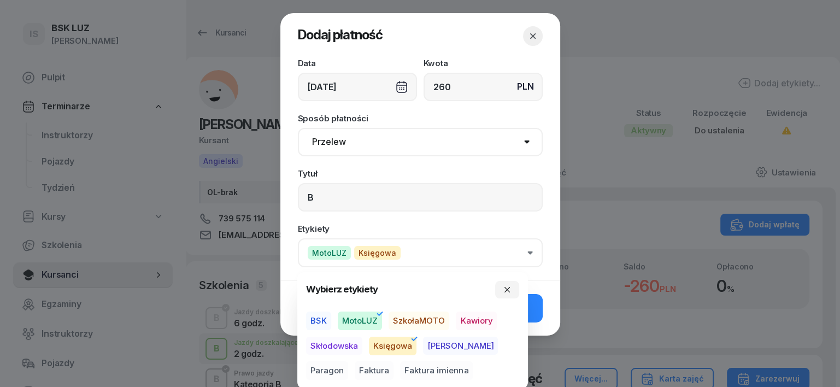
click at [348, 362] on span "Paragon" at bounding box center [327, 371] width 42 height 19
click at [512, 284] on button "button" at bounding box center [507, 289] width 24 height 17
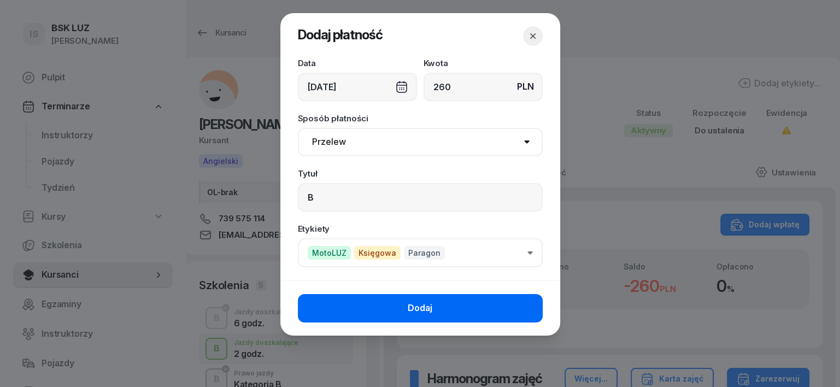
click at [526, 296] on button "Dodaj" at bounding box center [420, 308] width 245 height 28
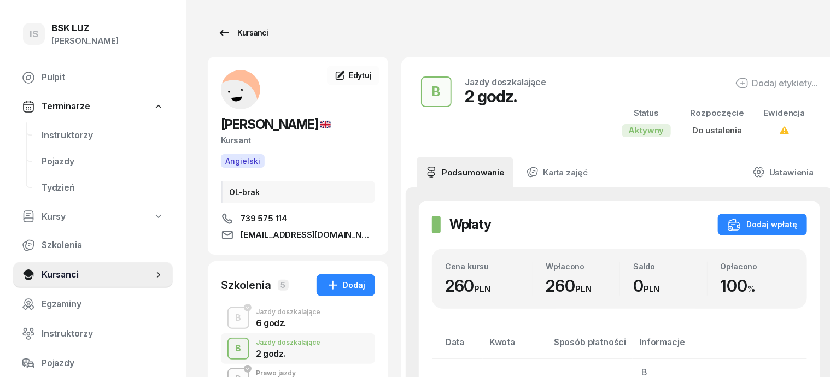
click at [226, 33] on div "Kursanci" at bounding box center [243, 32] width 50 height 13
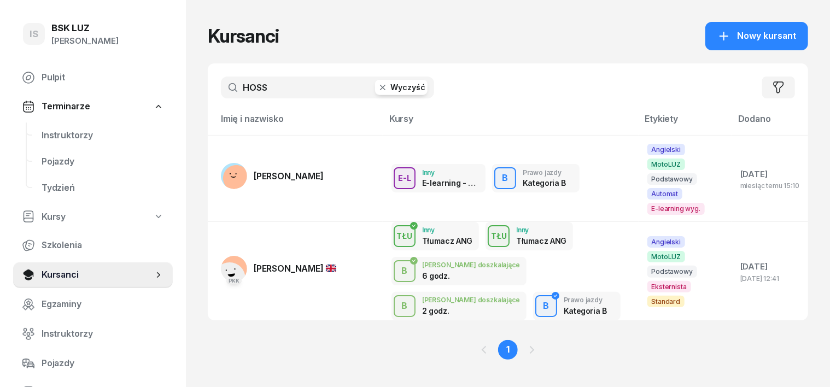
click at [377, 87] on icon "button" at bounding box center [382, 87] width 11 height 11
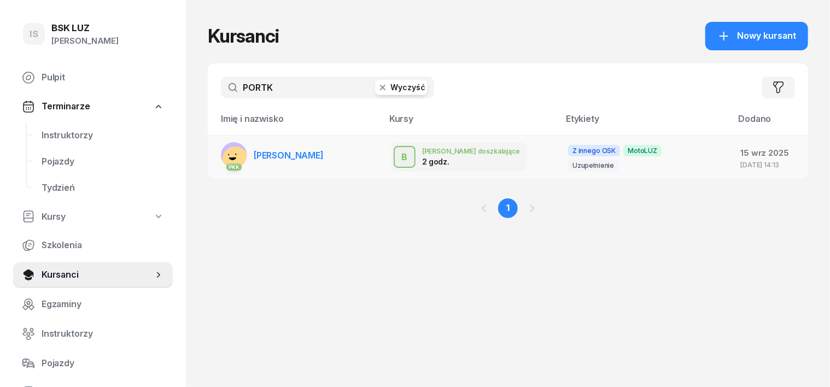
type input "PORTK"
click at [220, 151] on rect at bounding box center [235, 159] width 31 height 31
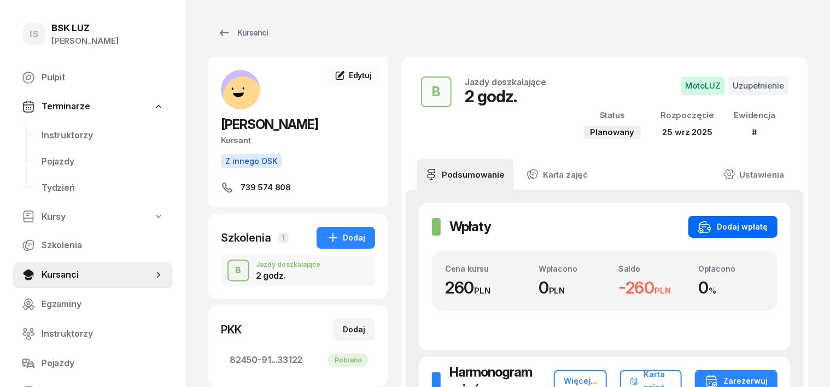
click at [767, 224] on div "Dodaj wpłatę" at bounding box center [732, 226] width 69 height 13
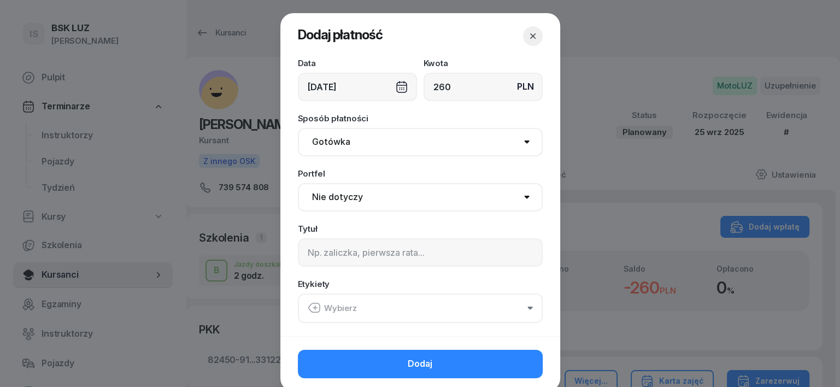
type input "260"
click at [338, 140] on select "Gotówka Karta Przelew Płatności online BLIK" at bounding box center [420, 142] width 245 height 28
select select "transfer"
click at [298, 128] on select "Gotówka Karta Przelew Płatności online BLIK" at bounding box center [420, 142] width 245 height 28
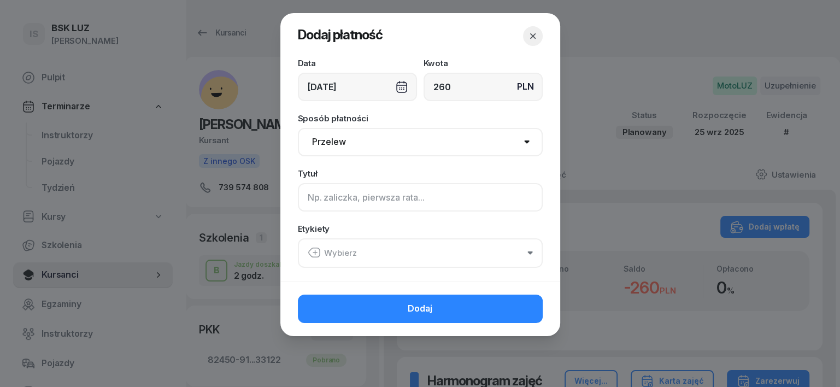
click at [306, 199] on input at bounding box center [420, 197] width 245 height 28
type input "B"
click at [315, 252] on icon "button" at bounding box center [315, 253] width 0 height 4
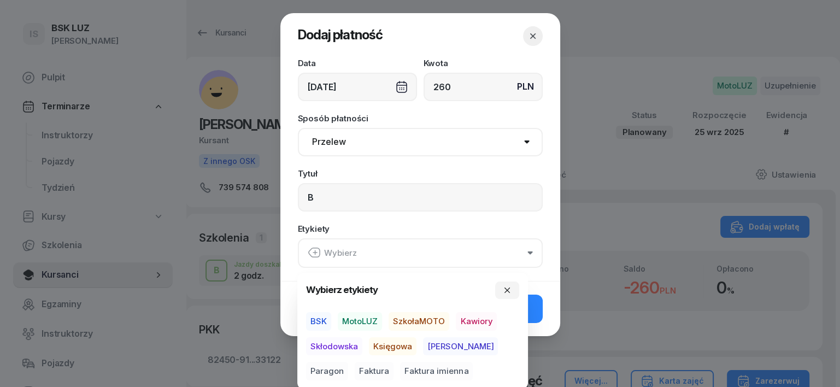
click at [362, 323] on span "MotoLUZ" at bounding box center [360, 321] width 44 height 19
click at [396, 345] on span "Księgowa" at bounding box center [393, 346] width 48 height 19
click at [348, 362] on span "Paragon" at bounding box center [327, 371] width 42 height 19
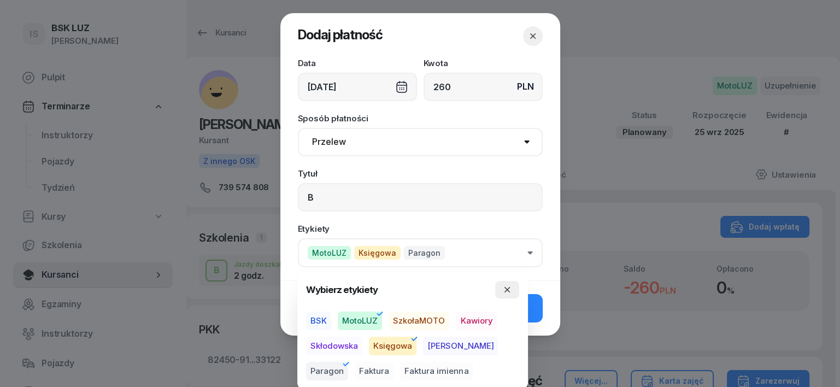
click at [507, 291] on icon "button" at bounding box center [507, 289] width 5 height 5
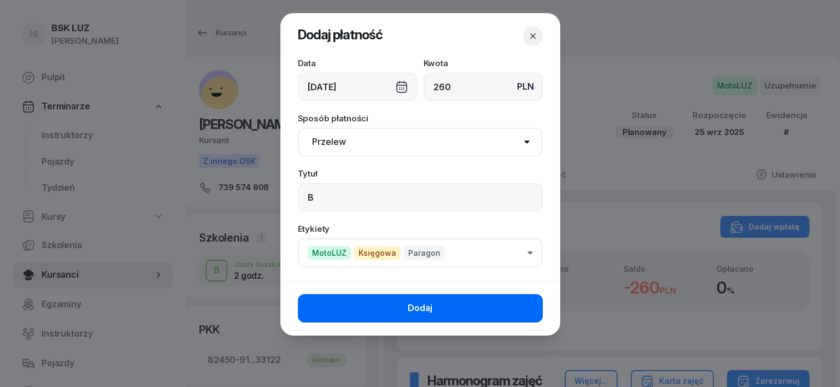
click at [516, 303] on button "Dodaj" at bounding box center [420, 308] width 245 height 28
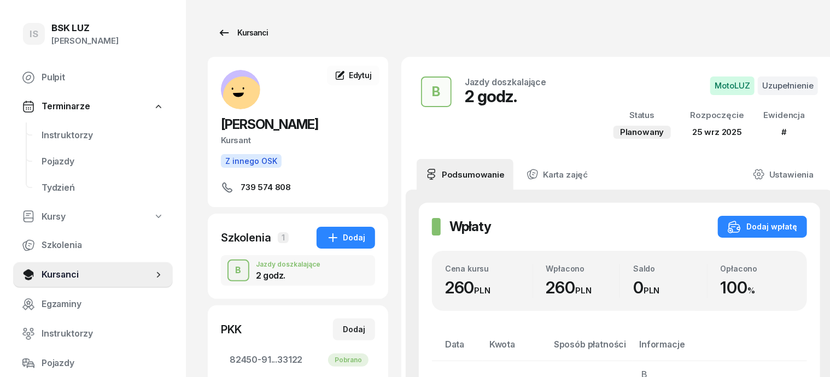
click at [238, 31] on div "Kursanci" at bounding box center [243, 32] width 50 height 13
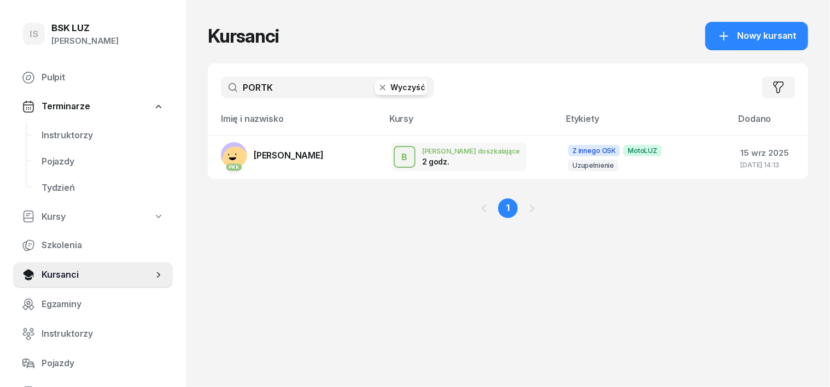
click at [377, 90] on icon "button" at bounding box center [382, 87] width 11 height 11
type input "PORT"
click at [220, 153] on rect at bounding box center [235, 159] width 31 height 31
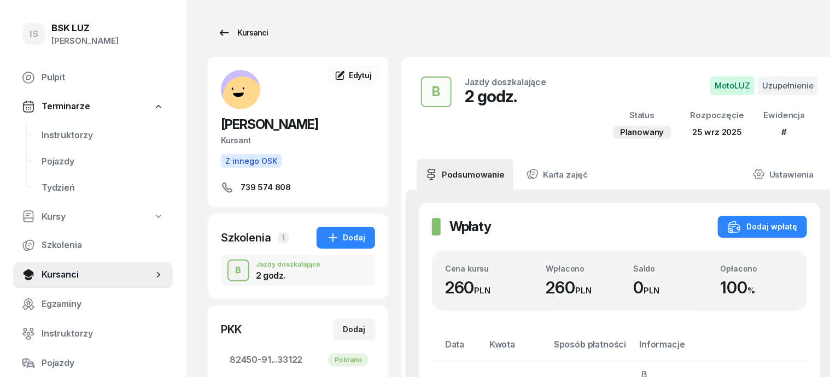
click at [236, 29] on div "Kursanci" at bounding box center [243, 32] width 50 height 13
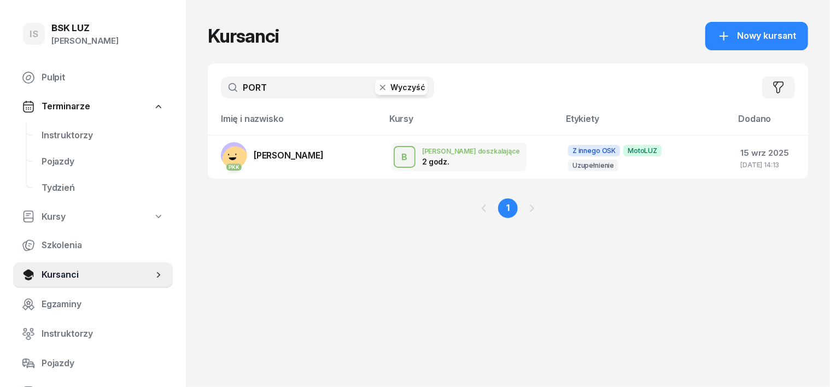
click at [362, 96] on input "PORT" at bounding box center [327, 88] width 213 height 22
click at [377, 86] on icon "button" at bounding box center [382, 87] width 11 height 11
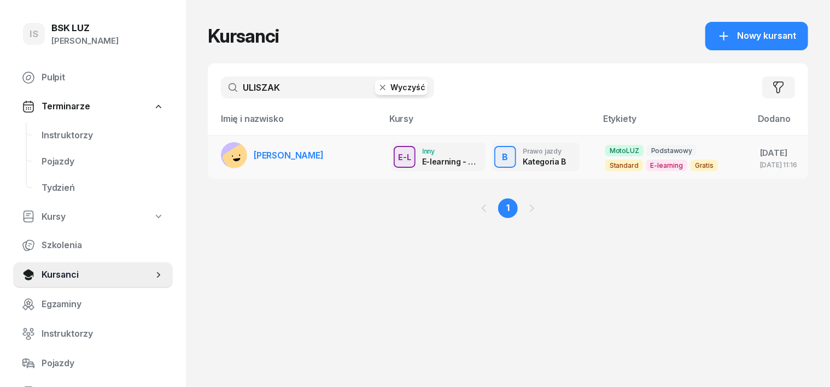
type input "ULISZAK"
click at [221, 147] on rect at bounding box center [234, 155] width 26 height 26
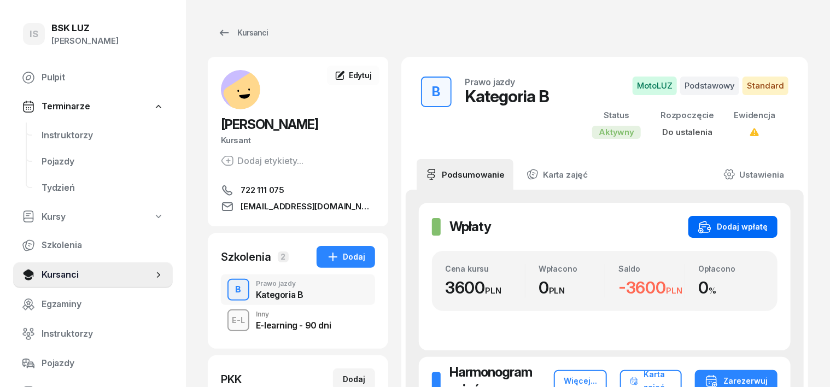
click at [764, 227] on div "Dodaj wpłatę" at bounding box center [732, 226] width 69 height 13
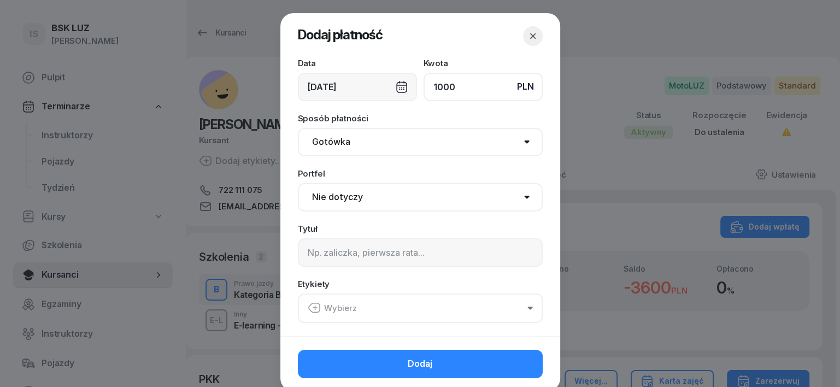
type input "1000"
click at [316, 141] on select "Gotówka Karta Przelew Płatności online BLIK" at bounding box center [420, 142] width 245 height 28
select select "transfer"
click at [298, 128] on select "Gotówka Karta Przelew Płatności online BLIK" at bounding box center [420, 142] width 245 height 28
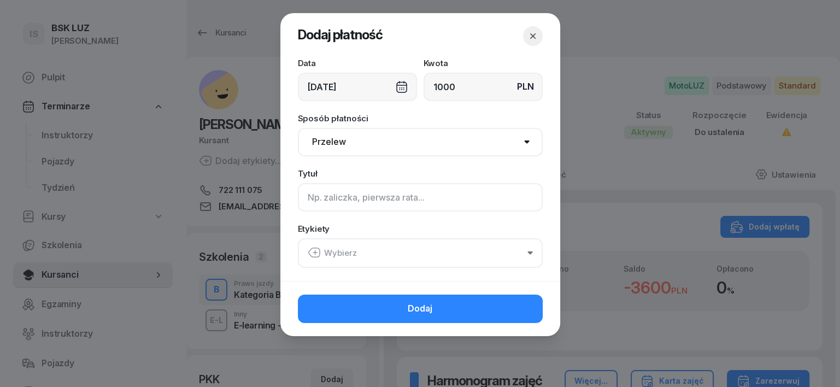
click at [315, 204] on input at bounding box center [420, 197] width 245 height 28
type input "B"
click at [311, 247] on icon "button" at bounding box center [314, 252] width 13 height 13
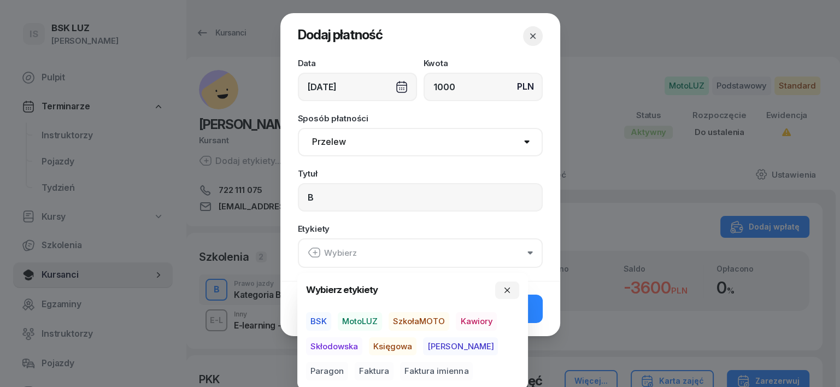
drag, startPoint x: 367, startPoint y: 318, endPoint x: 374, endPoint y: 327, distance: 11.6
click at [368, 321] on span "MotoLUZ" at bounding box center [360, 321] width 44 height 19
drag, startPoint x: 385, startPoint y: 344, endPoint x: 407, endPoint y: 348, distance: 22.7
click at [396, 345] on span "Księgowa" at bounding box center [393, 346] width 48 height 19
click at [348, 362] on span "Paragon" at bounding box center [327, 371] width 42 height 19
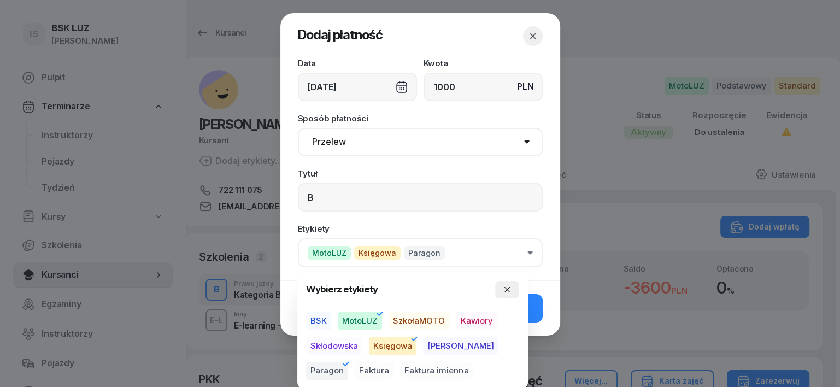
drag, startPoint x: 503, startPoint y: 283, endPoint x: 514, endPoint y: 298, distance: 18.4
click at [503, 284] on button "button" at bounding box center [507, 289] width 24 height 17
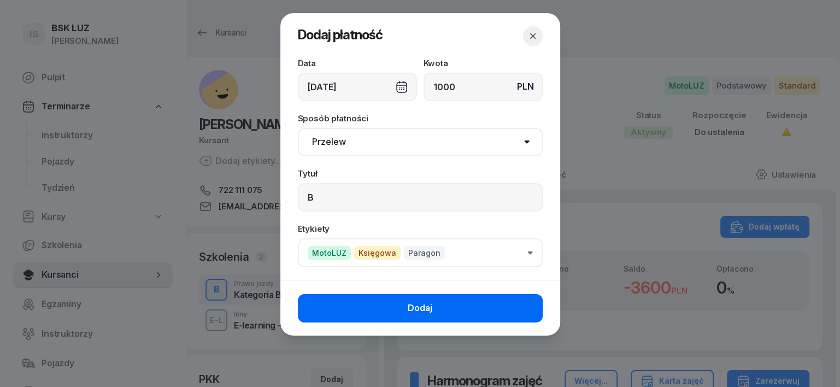
click at [523, 309] on button "Dodaj" at bounding box center [420, 308] width 245 height 28
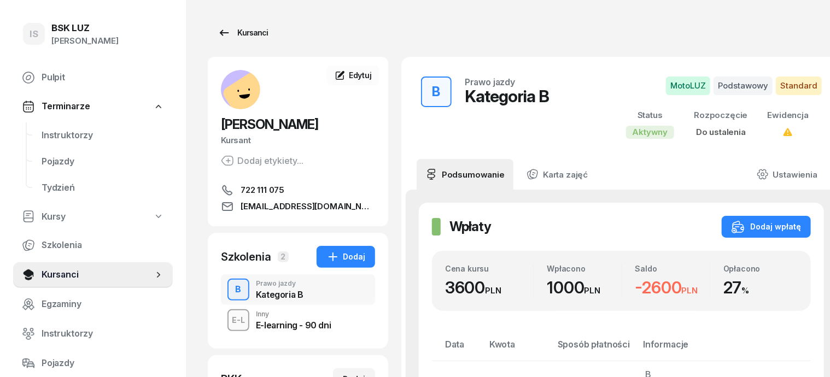
click at [241, 33] on div "Kursanci" at bounding box center [243, 32] width 50 height 13
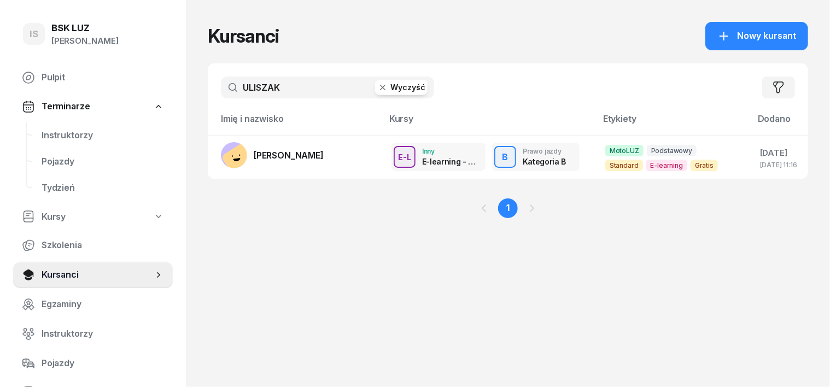
click at [377, 86] on icon "button" at bounding box center [382, 87] width 11 height 11
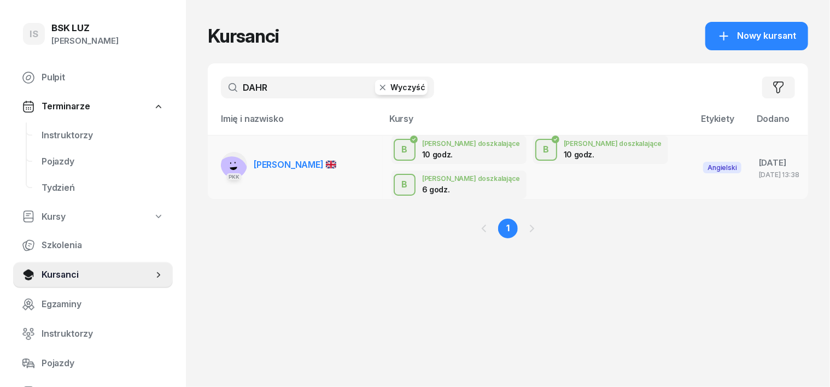
type input "DAHR"
click at [211, 153] on rect at bounding box center [232, 172] width 42 height 42
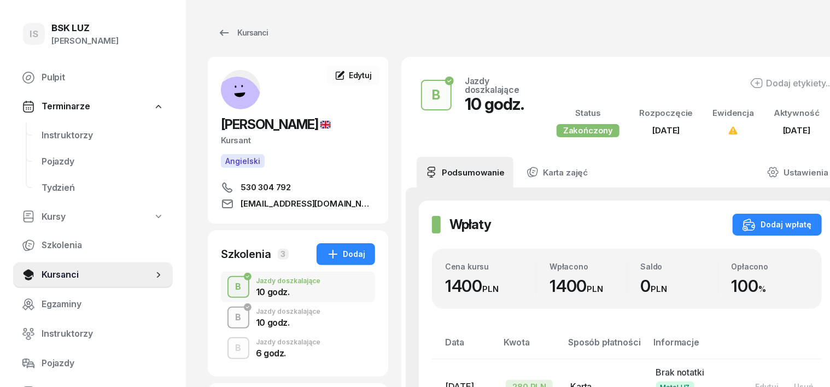
click at [231, 321] on div "B" at bounding box center [238, 317] width 15 height 19
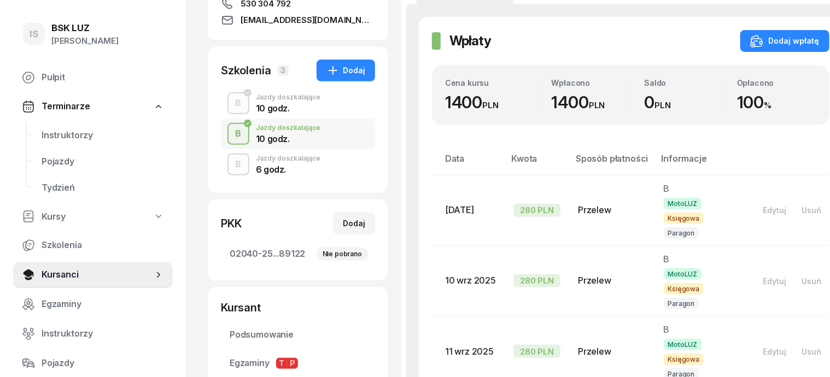
scroll to position [205, 0]
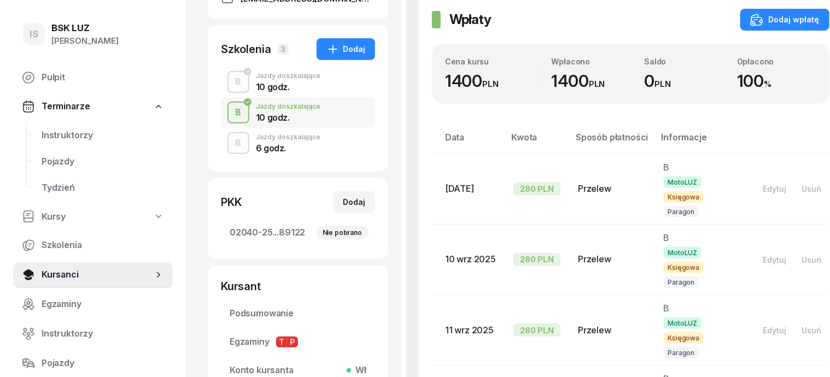
click at [231, 145] on div "B" at bounding box center [238, 143] width 15 height 19
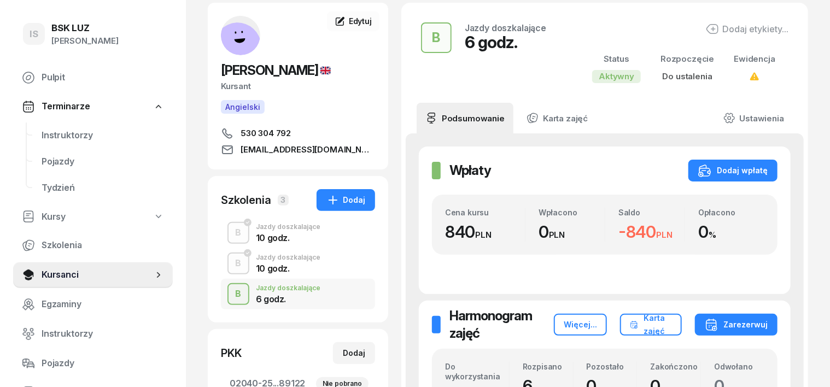
scroll to position [46, 0]
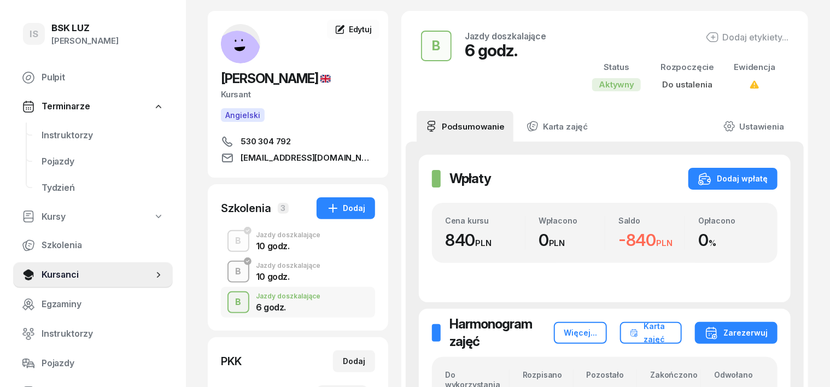
click at [231, 276] on div "B" at bounding box center [238, 271] width 15 height 19
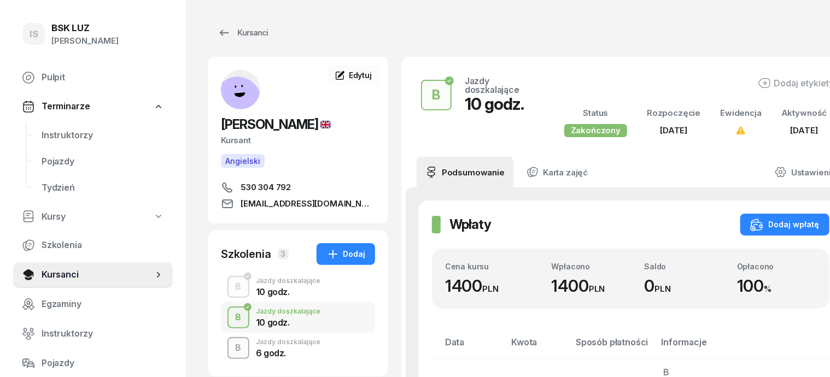
click at [231, 349] on div "B" at bounding box center [238, 348] width 15 height 19
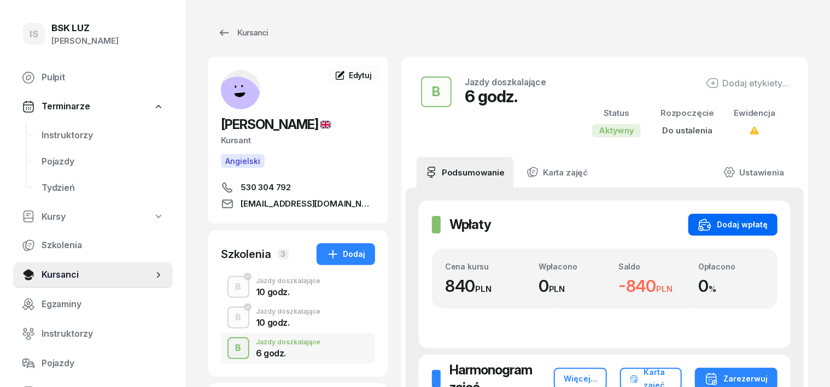
click at [767, 221] on div "Dodaj wpłatę" at bounding box center [732, 224] width 69 height 13
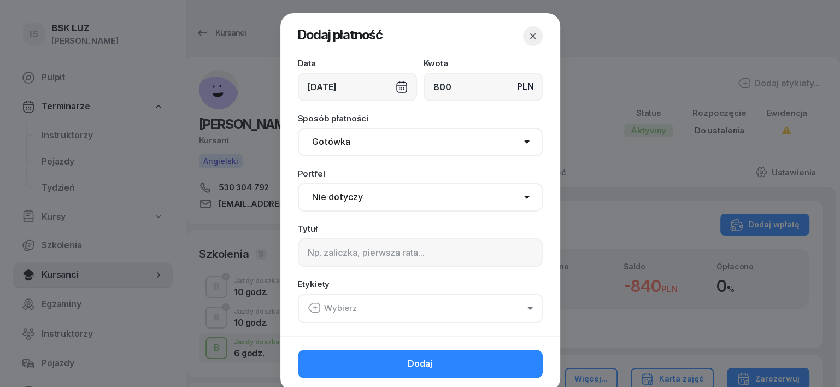
type input "800"
click at [330, 140] on select "Gotówka Karta Przelew Płatności online BLIK" at bounding box center [420, 142] width 245 height 28
select select "transfer"
click at [298, 128] on select "Gotówka Karta Przelew Płatności online BLIK" at bounding box center [420, 142] width 245 height 28
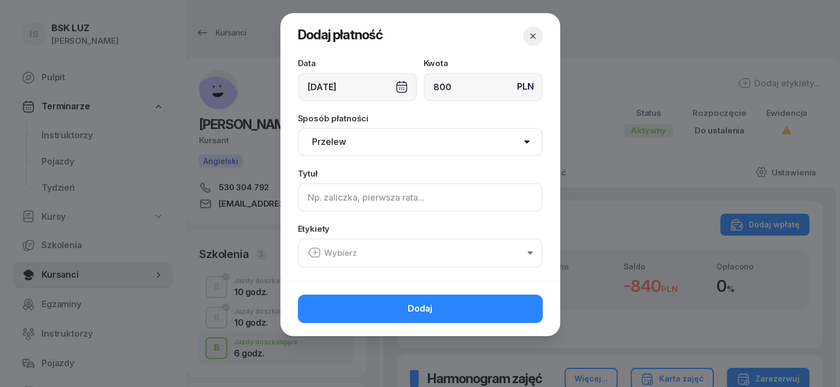
click at [323, 195] on input at bounding box center [420, 197] width 245 height 28
type input "B"
click at [309, 251] on icon "button" at bounding box center [314, 252] width 13 height 13
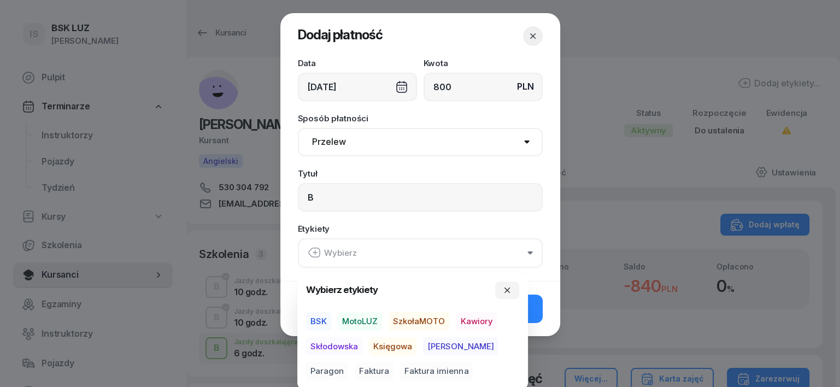
click at [363, 320] on span "MotoLUZ" at bounding box center [360, 321] width 44 height 19
click at [385, 344] on span "Księgowa" at bounding box center [393, 346] width 48 height 19
click at [348, 362] on span "Paragon" at bounding box center [327, 371] width 42 height 19
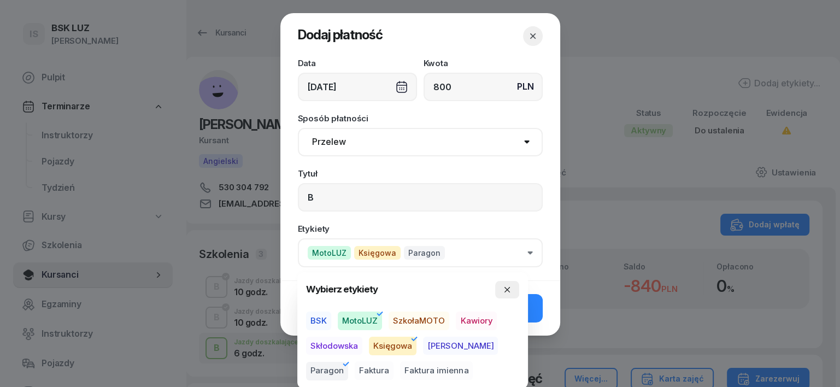
click at [512, 283] on button "button" at bounding box center [507, 289] width 24 height 17
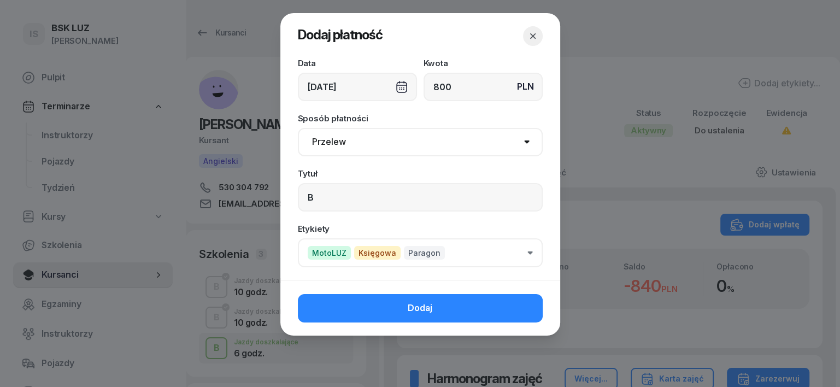
click at [490, 304] on button "Dodaj" at bounding box center [420, 308] width 245 height 28
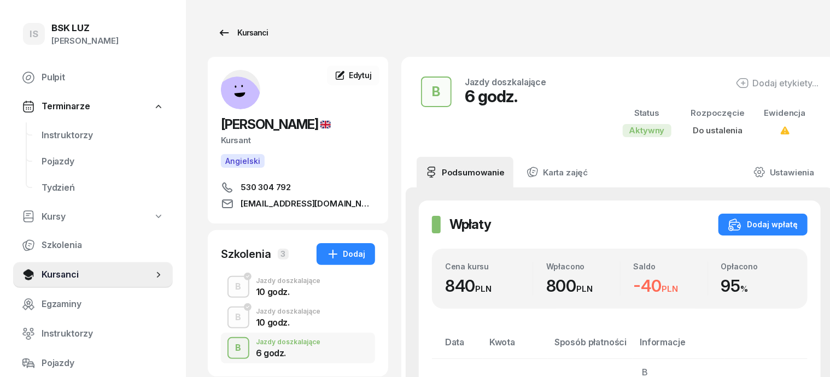
click at [227, 31] on div "Kursanci" at bounding box center [243, 32] width 50 height 13
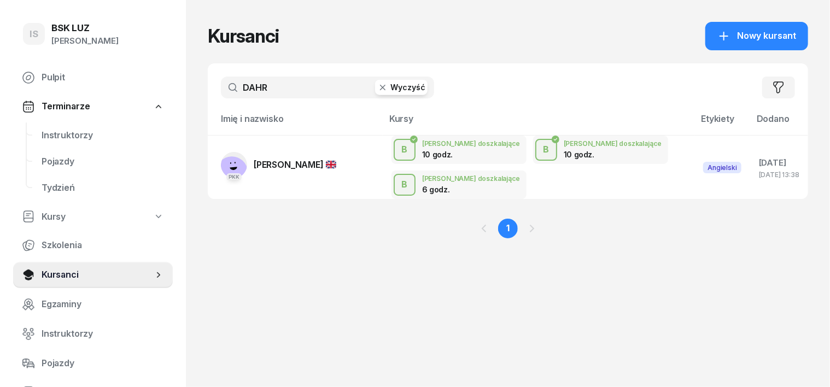
click at [380, 86] on icon "button" at bounding box center [382, 87] width 5 height 5
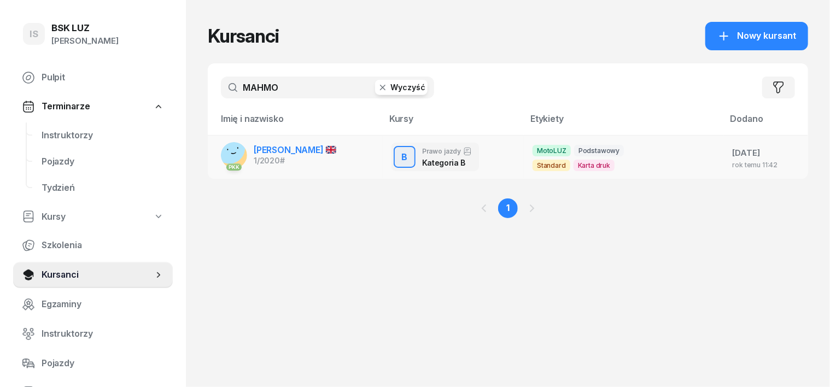
type input "MAHMO"
click at [211, 158] on rect at bounding box center [229, 147] width 43 height 43
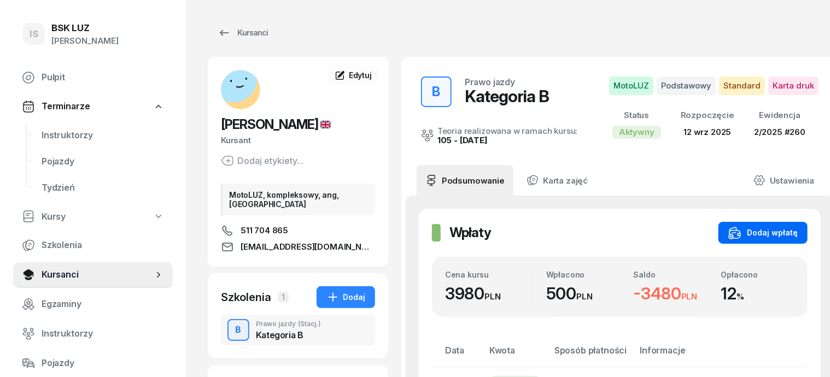
click at [780, 228] on div "Dodaj wpłatę" at bounding box center [762, 232] width 69 height 13
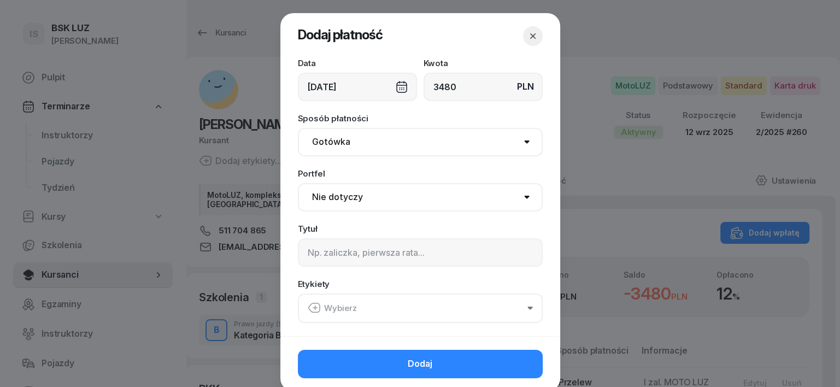
type input "3480"
click at [334, 138] on select "Gotówka Karta Przelew Płatności online BLIK" at bounding box center [420, 142] width 245 height 28
select select "transfer"
click at [298, 128] on select "Gotówka Karta Przelew Płatności online BLIK" at bounding box center [420, 142] width 245 height 28
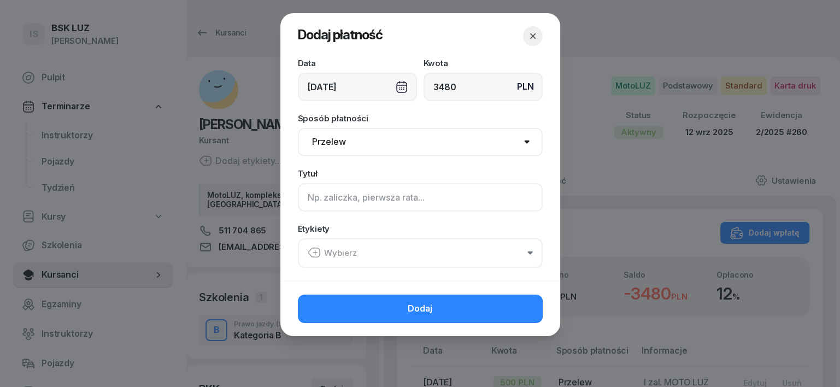
click at [313, 192] on input at bounding box center [420, 197] width 245 height 28
type input "B"
click at [312, 251] on icon "button" at bounding box center [314, 252] width 13 height 13
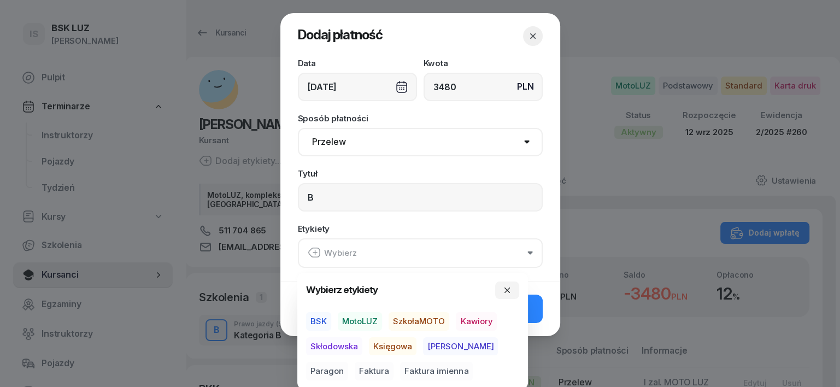
click at [367, 319] on span "MotoLUZ" at bounding box center [360, 321] width 44 height 19
drag, startPoint x: 396, startPoint y: 341, endPoint x: 400, endPoint y: 345, distance: 6.2
click at [397, 342] on span "Księgowa" at bounding box center [393, 346] width 48 height 19
click at [348, 362] on span "Paragon" at bounding box center [327, 371] width 42 height 19
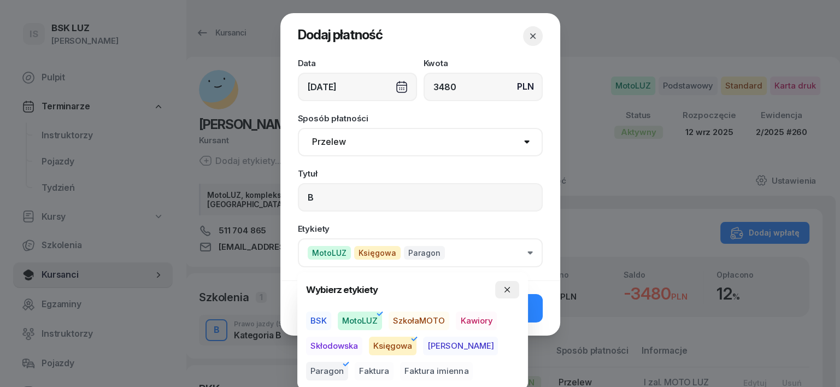
click at [511, 287] on icon "button" at bounding box center [507, 289] width 9 height 9
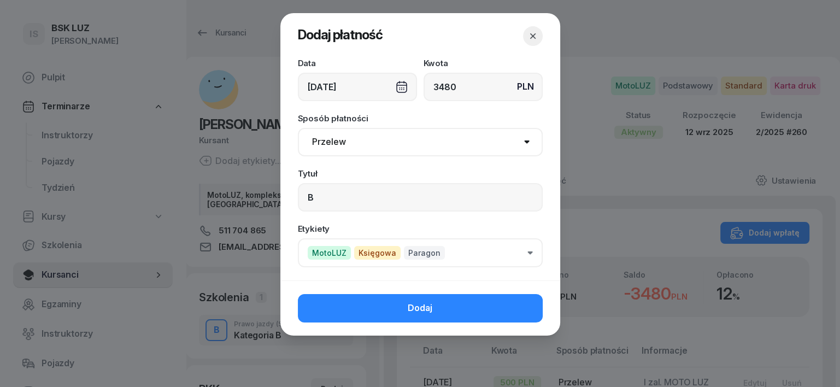
click at [490, 308] on button "Dodaj" at bounding box center [420, 308] width 245 height 28
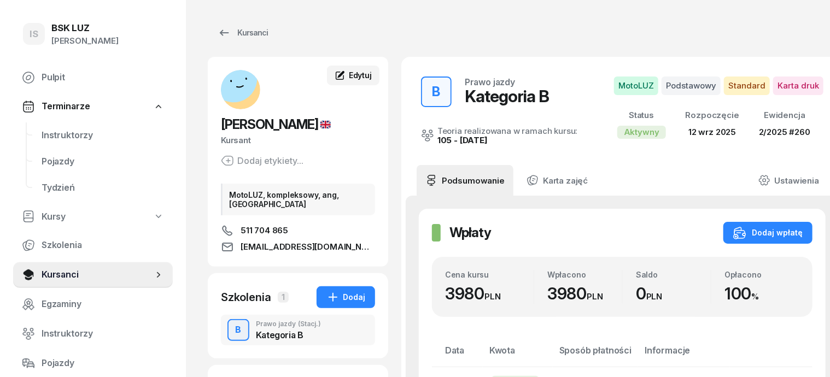
click at [349, 77] on span "Edytuj" at bounding box center [360, 75] width 23 height 9
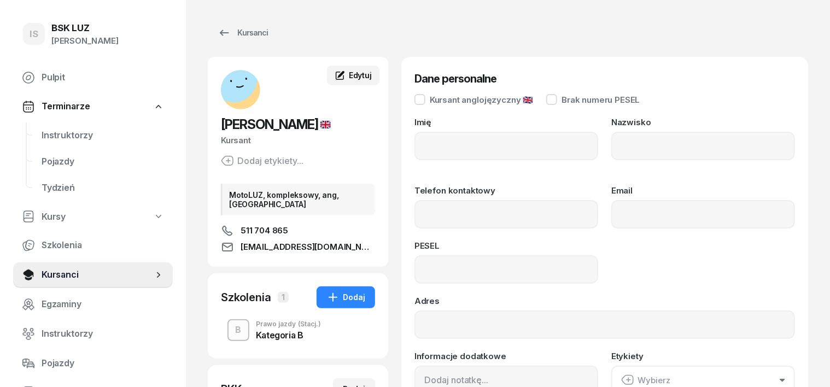
type input "WEAM"
type input "MAHMOUD"
type input "511704865"
type input "WEAM_1995@YAHOO.COM"
type input "95030814125"
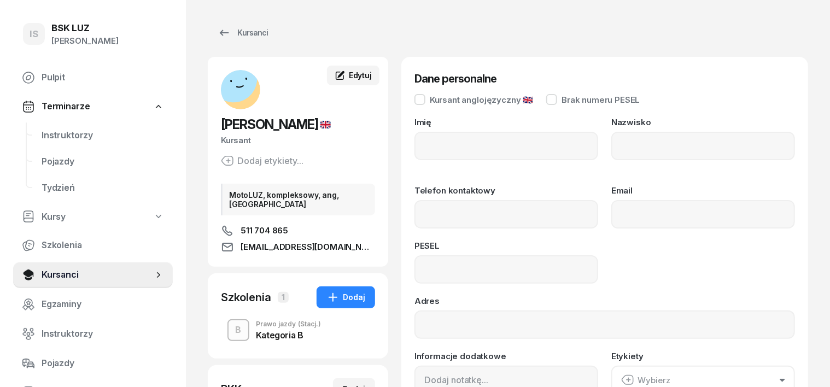
type input "MotoLUZ, kompleksowy, ang,OL-brak"
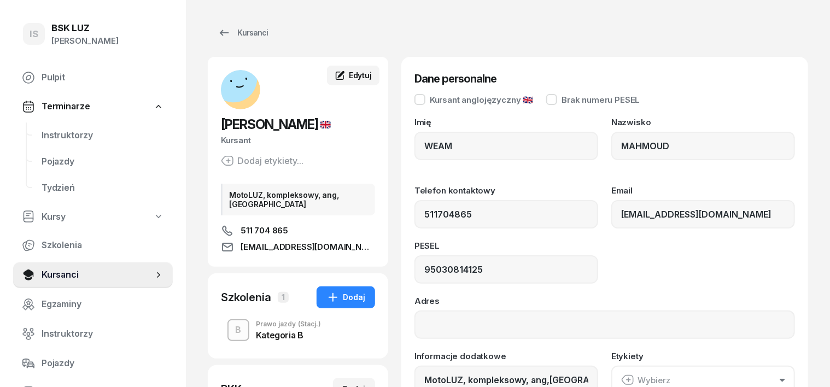
type input "511 704 865"
click at [231, 321] on div "B" at bounding box center [238, 330] width 15 height 19
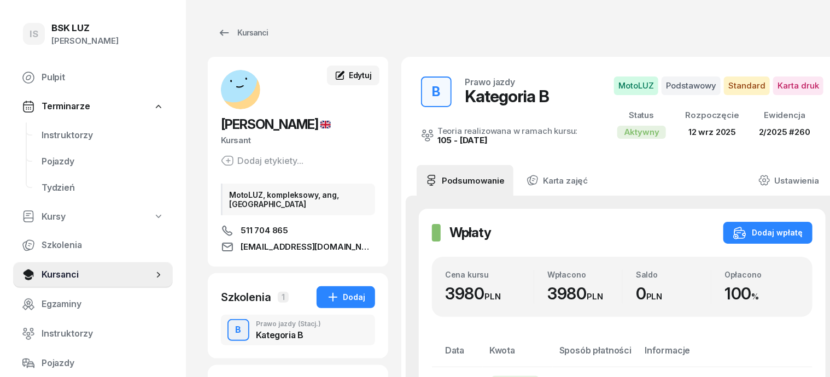
click at [349, 76] on span "Edytuj" at bounding box center [360, 75] width 23 height 9
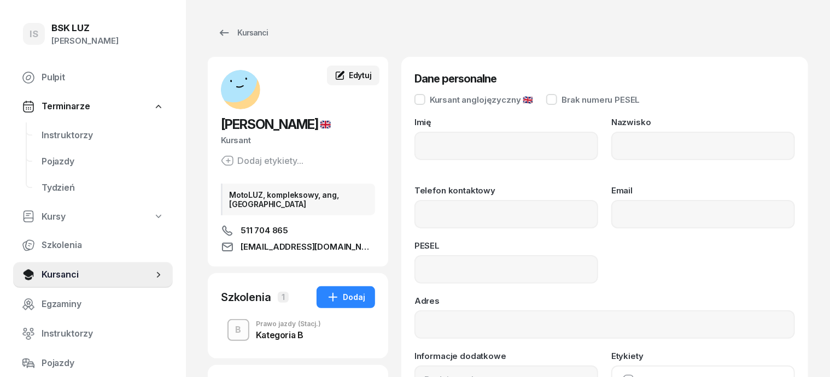
type input "WEAM"
type input "MAHMOUD"
type input "511704865"
type input "WEAM_1995@YAHOO.COM"
type input "95030814125"
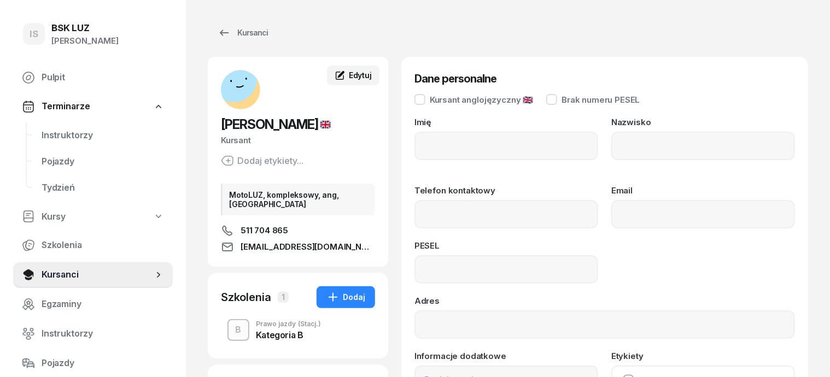
type input "MotoLUZ, kompleksowy, ang,OL-brak"
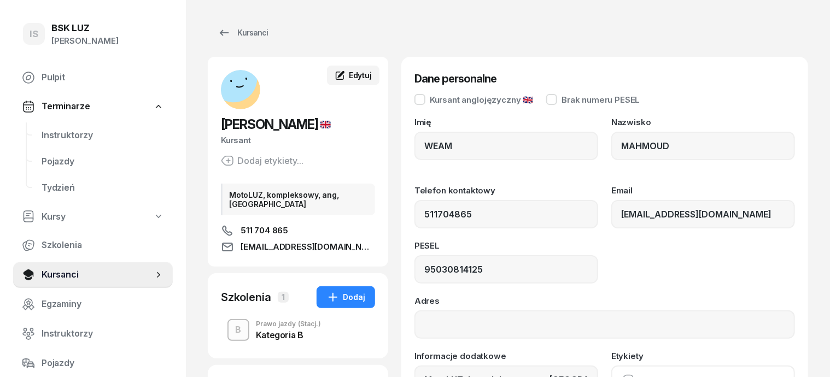
type input "511 704 865"
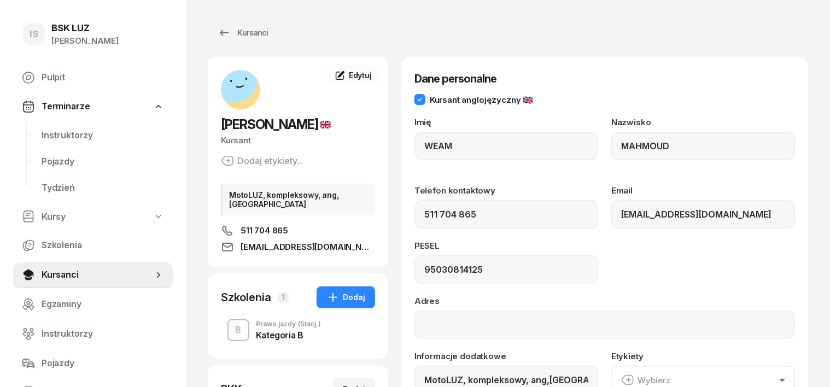
click at [293, 189] on div "MotoLUZ, kompleksowy, ang,OL-brak" at bounding box center [298, 200] width 154 height 32
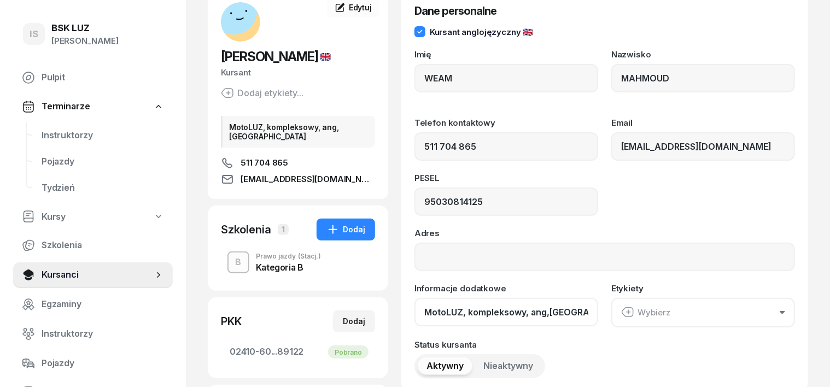
click at [505, 310] on input "MotoLUZ, kompleksowy, ang,OL-brak" at bounding box center [506, 312] width 184 height 28
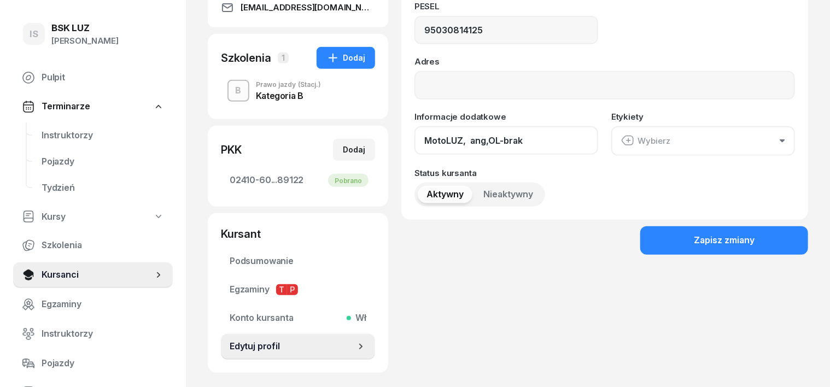
scroll to position [290, 0]
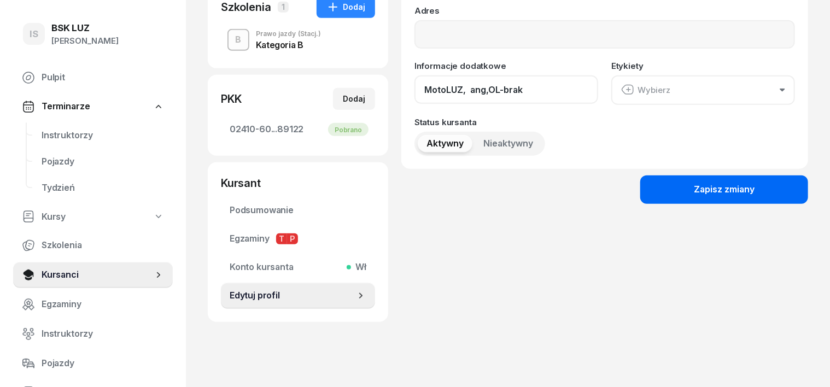
type input "MotoLUZ, ang,OL-brak"
click at [754, 194] on div "Zapisz zmiany" at bounding box center [724, 190] width 61 height 14
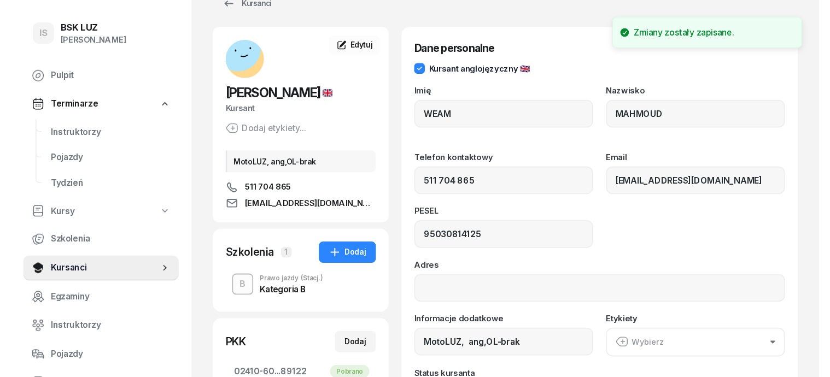
scroll to position [0, 0]
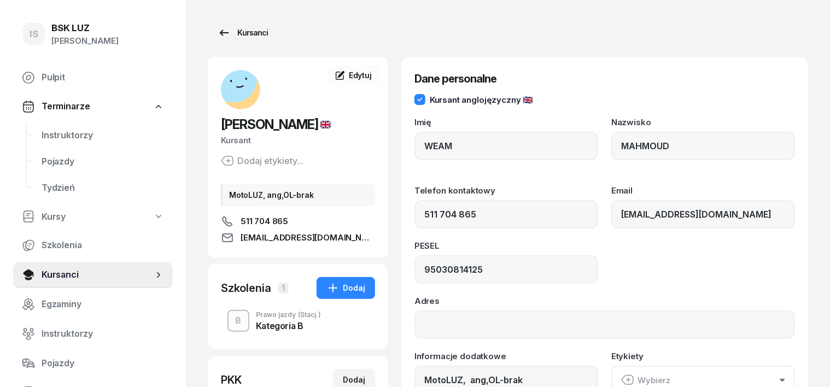
click at [233, 37] on div "Kursanci" at bounding box center [243, 32] width 50 height 13
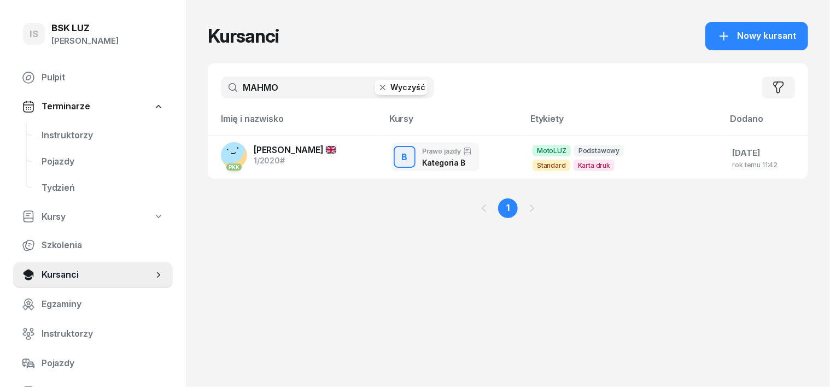
click at [377, 85] on icon "button" at bounding box center [382, 87] width 11 height 11
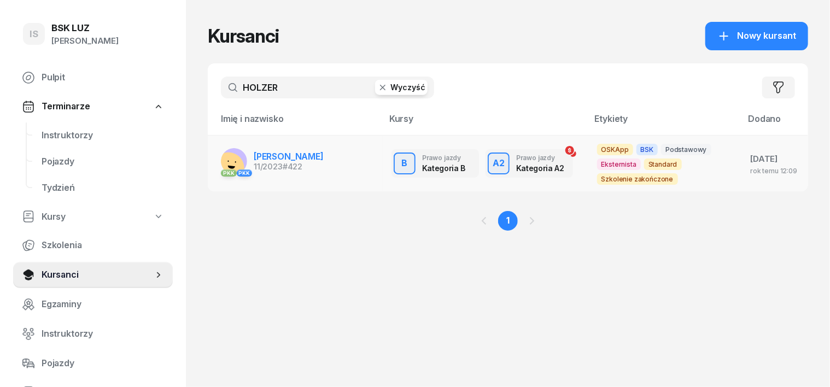
type input "HOLZER"
click at [221, 166] on div "PKK PKK" at bounding box center [234, 172] width 26 height 14
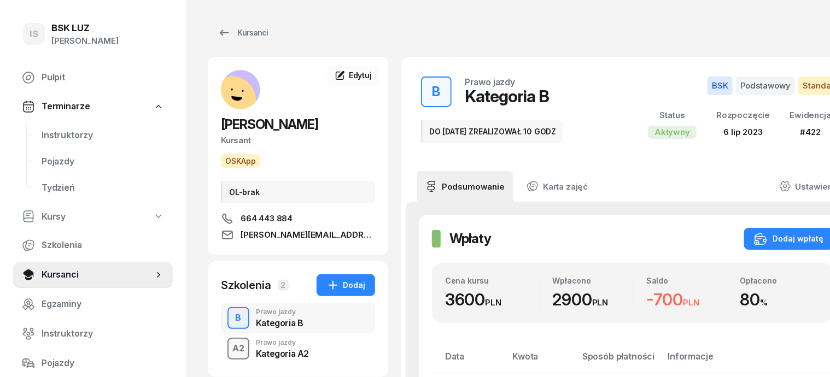
click at [228, 351] on div "A2" at bounding box center [238, 348] width 21 height 19
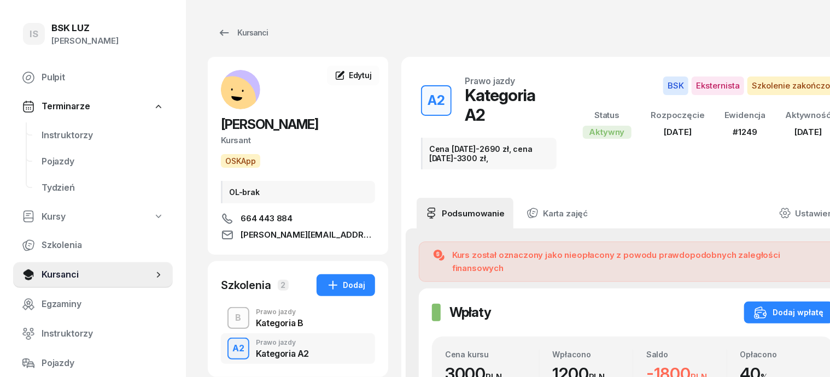
scroll to position [68, 0]
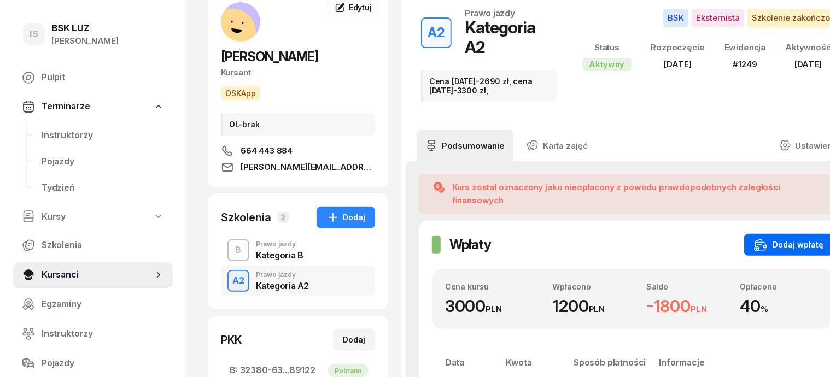
click at [809, 238] on div "Dodaj wpłatę" at bounding box center [788, 244] width 69 height 13
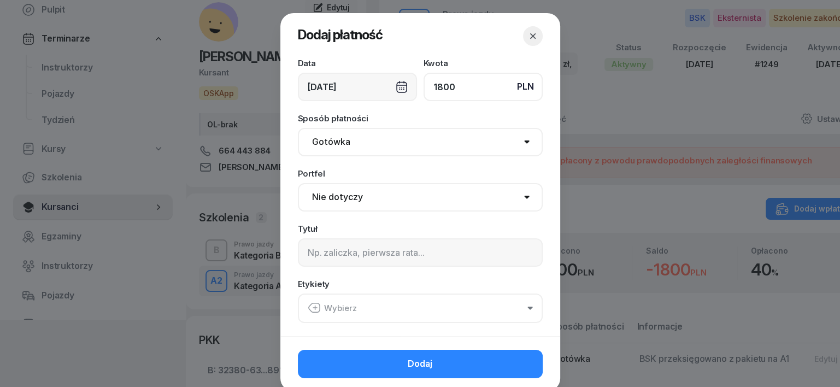
type input "1800"
click at [320, 144] on select "Gotówka Karta Przelew Płatności online BLIK" at bounding box center [420, 142] width 245 height 28
select select "transfer"
click at [298, 128] on select "Gotówka Karta Przelew Płatności online BLIK" at bounding box center [420, 142] width 245 height 28
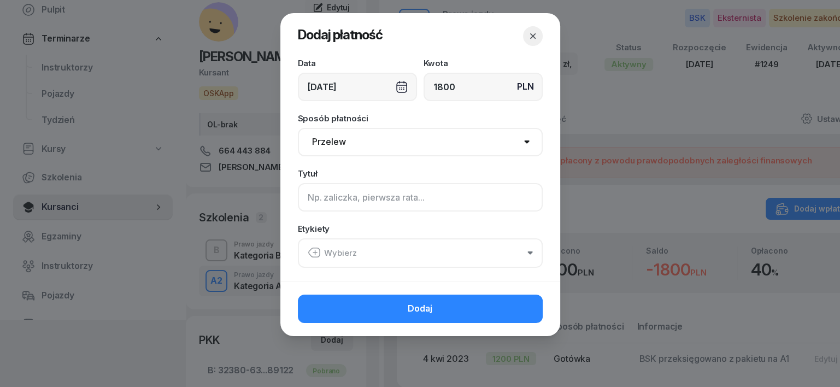
click at [310, 192] on input at bounding box center [420, 197] width 245 height 28
type input "A2"
click at [313, 253] on icon "button" at bounding box center [314, 252] width 13 height 13
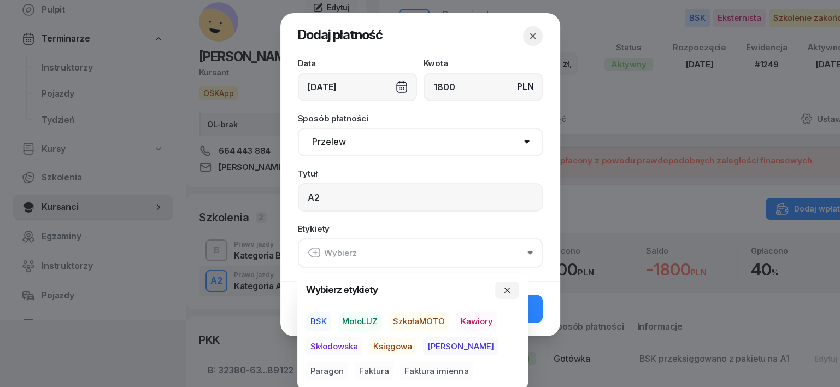
click at [319, 317] on span "BSK" at bounding box center [318, 321] width 25 height 19
drag, startPoint x: 390, startPoint y: 346, endPoint x: 397, endPoint y: 347, distance: 7.1
click at [397, 347] on span "Księgowa" at bounding box center [393, 346] width 48 height 19
click at [348, 362] on span "Paragon" at bounding box center [327, 371] width 42 height 19
drag, startPoint x: 510, startPoint y: 288, endPoint x: 514, endPoint y: 297, distance: 10.3
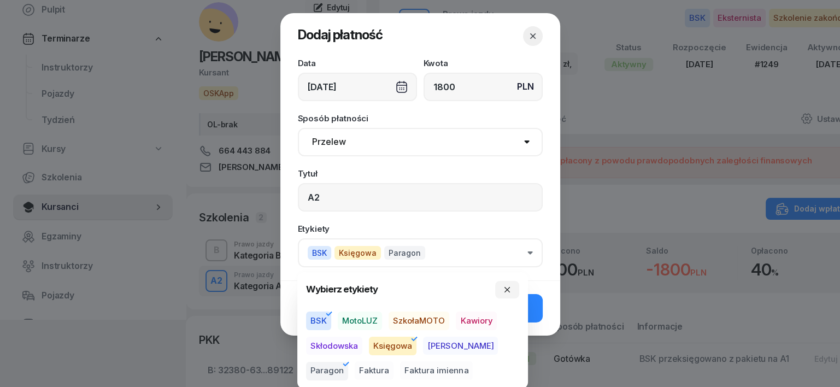
click at [509, 288] on icon "button" at bounding box center [507, 289] width 5 height 5
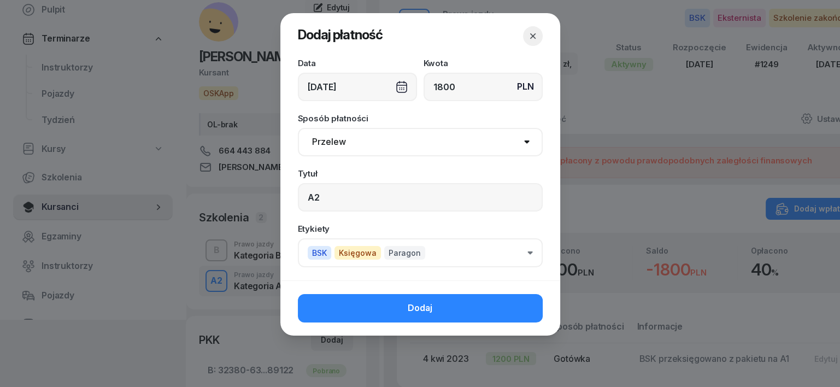
click at [531, 310] on button "Dodaj" at bounding box center [420, 308] width 245 height 28
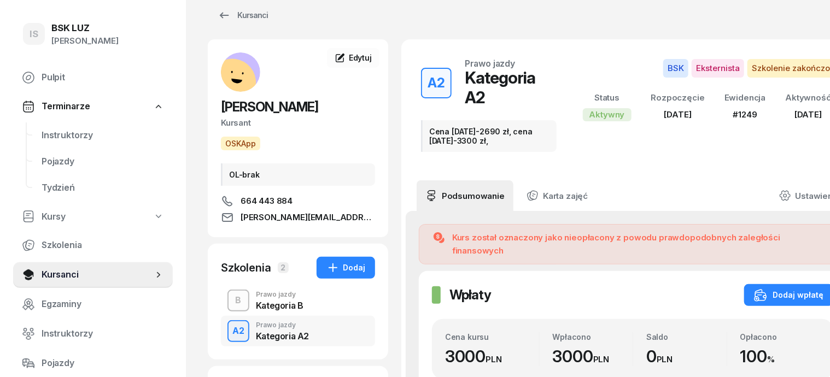
scroll to position [0, 0]
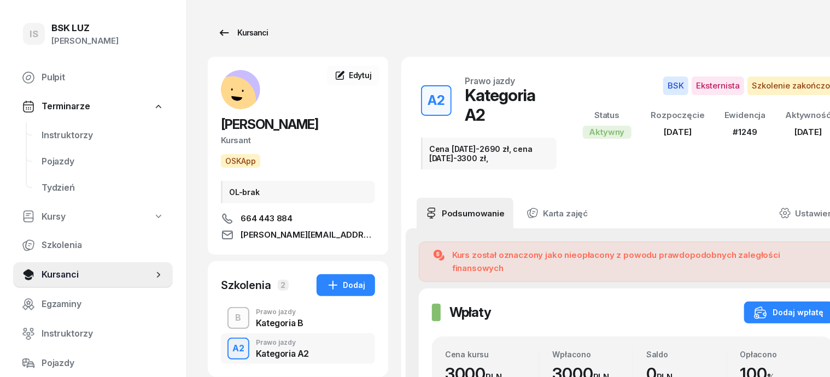
click at [232, 29] on div "Kursanci" at bounding box center [243, 32] width 50 height 13
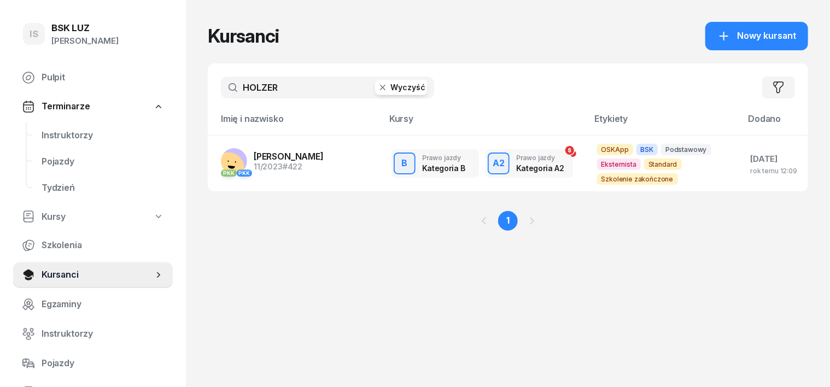
click at [377, 88] on icon "button" at bounding box center [382, 87] width 11 height 11
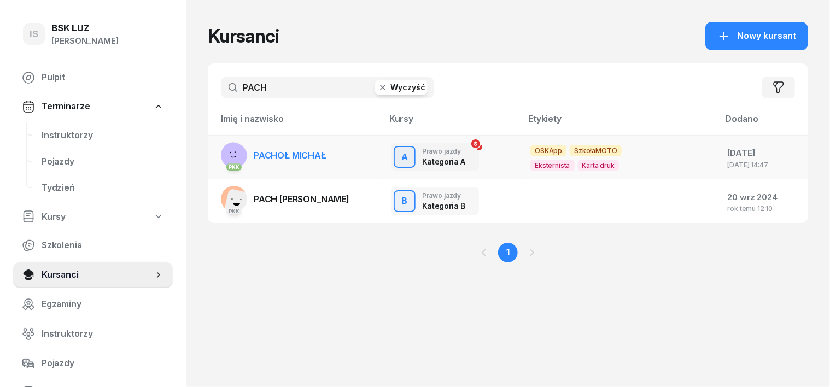
type input "PACH"
click at [214, 150] on rect at bounding box center [232, 158] width 42 height 42
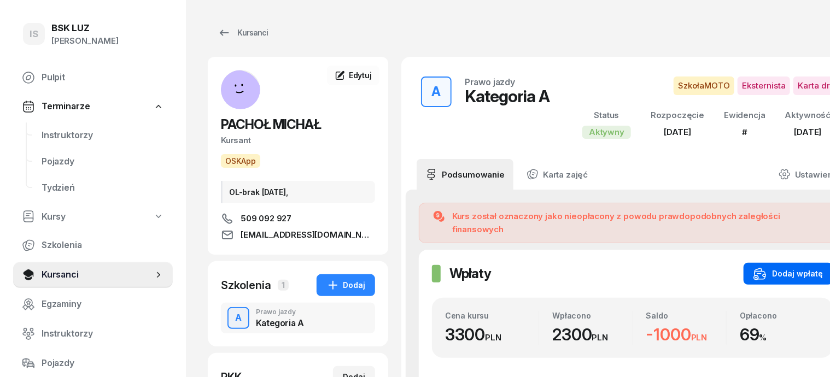
click at [785, 267] on div "Dodaj wpłatę" at bounding box center [787, 273] width 69 height 13
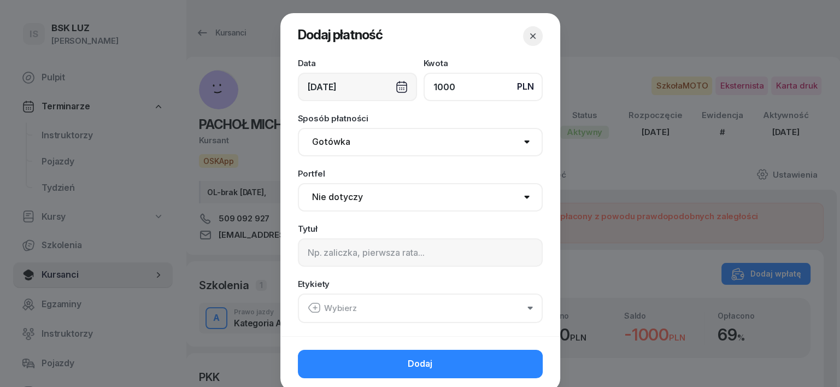
type input "1000"
click at [328, 145] on select "Gotówka Karta Przelew Płatności online BLIK" at bounding box center [420, 142] width 245 height 28
select select "transfer"
click at [298, 128] on select "Gotówka Karta Przelew Płatności online BLIK" at bounding box center [420, 142] width 245 height 28
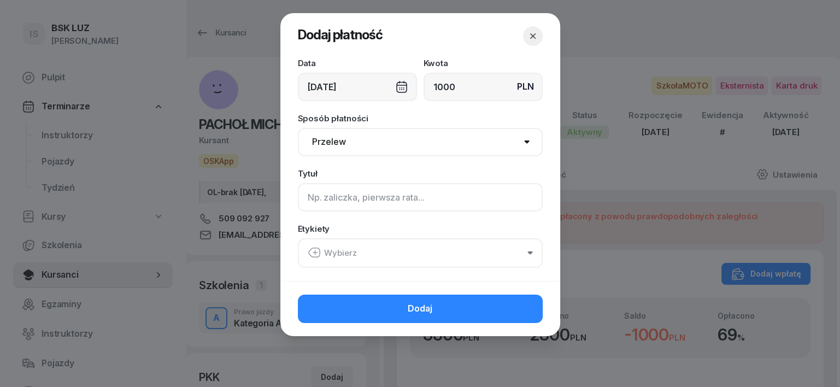
click at [312, 197] on input at bounding box center [420, 197] width 245 height 28
type input "A"
click at [313, 254] on icon "button" at bounding box center [314, 252] width 13 height 13
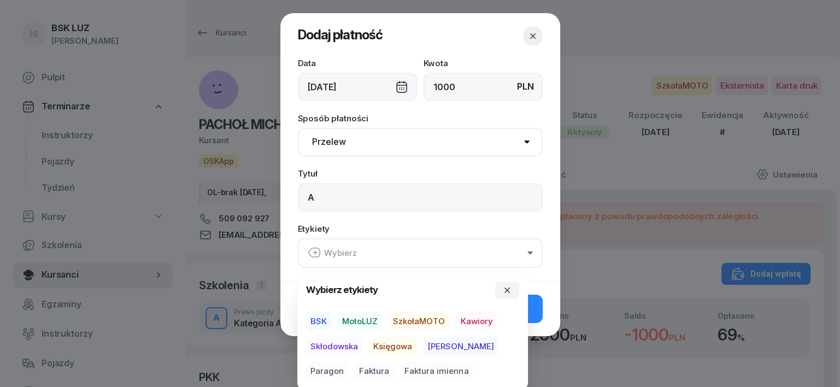
click at [417, 321] on span "SzkołaMOTO" at bounding box center [419, 321] width 61 height 19
click at [429, 347] on span "[PERSON_NAME]" at bounding box center [460, 346] width 75 height 19
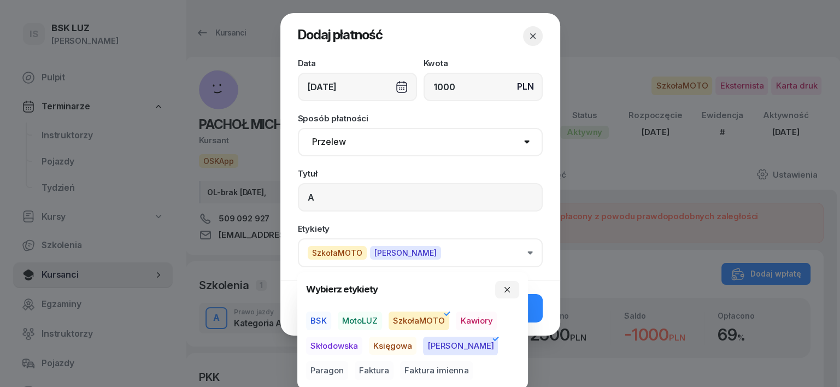
click at [348, 362] on span "Paragon" at bounding box center [327, 371] width 42 height 19
drag, startPoint x: 504, startPoint y: 287, endPoint x: 506, endPoint y: 302, distance: 15.5
click at [504, 288] on icon "button" at bounding box center [507, 289] width 9 height 9
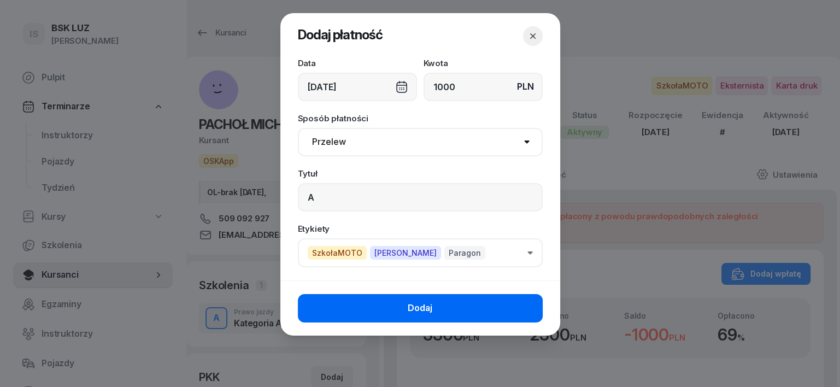
click at [513, 312] on button "Dodaj" at bounding box center [420, 308] width 245 height 28
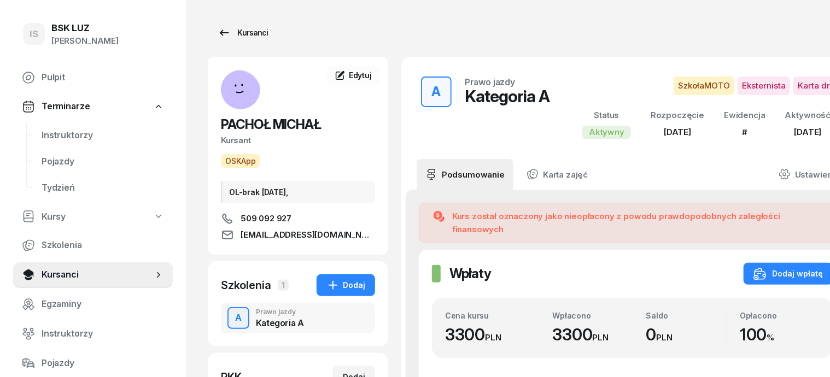
click at [231, 33] on div "Kursanci" at bounding box center [243, 32] width 50 height 13
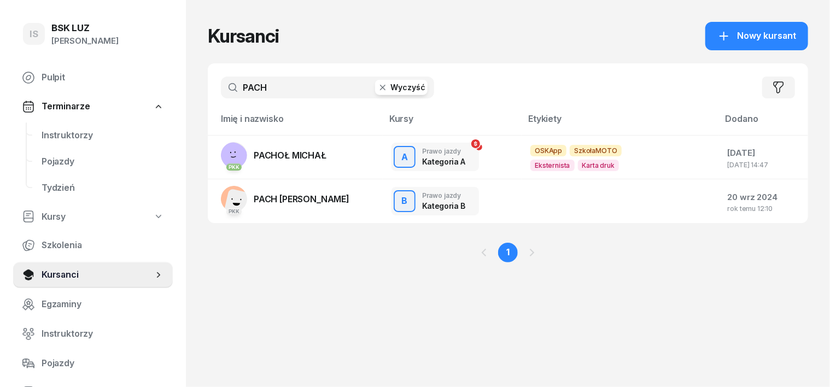
click at [222, 83] on input "PACH" at bounding box center [327, 88] width 213 height 22
click at [261, 89] on input "PACH" at bounding box center [327, 88] width 213 height 22
type input "P"
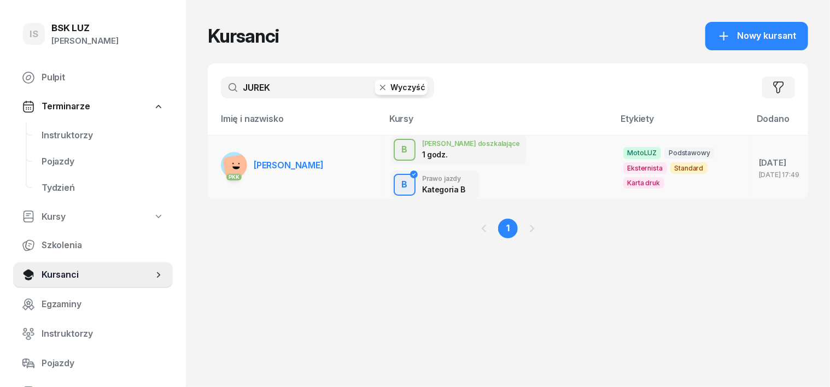
type input "JUREK"
click at [222, 154] on rect at bounding box center [237, 169] width 30 height 30
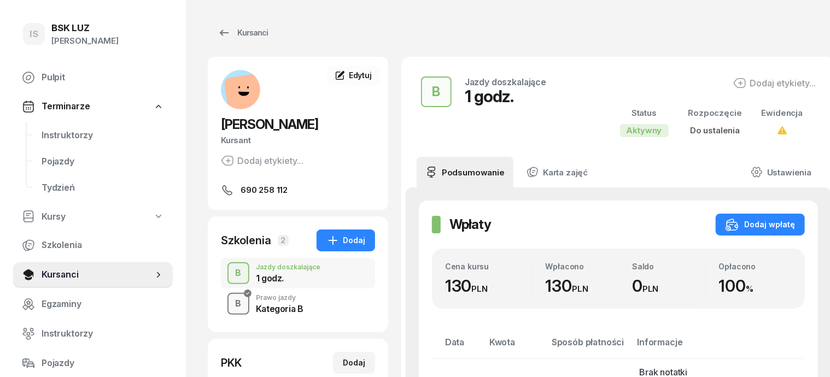
click at [231, 303] on div "B" at bounding box center [238, 304] width 15 height 19
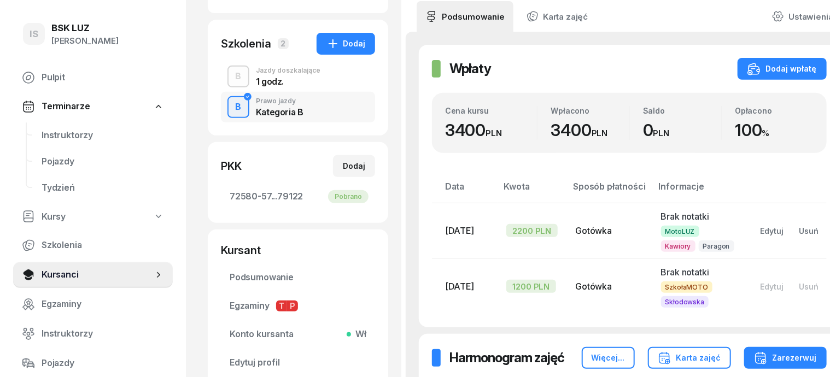
scroll to position [205, 0]
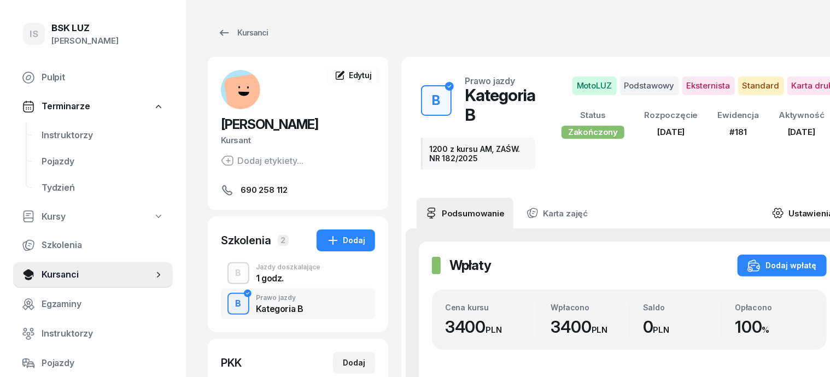
click at [777, 212] on icon at bounding box center [778, 213] width 3 height 3
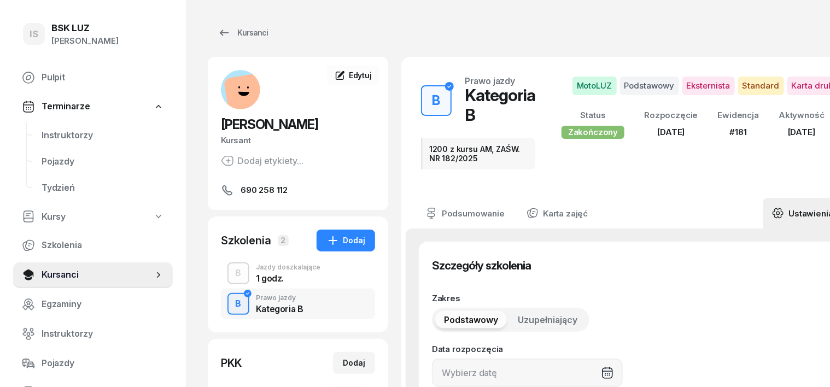
type input "[DATE]"
type input "1200 z kursu AM, ZAŚW. NR 182/2025"
type input "181"
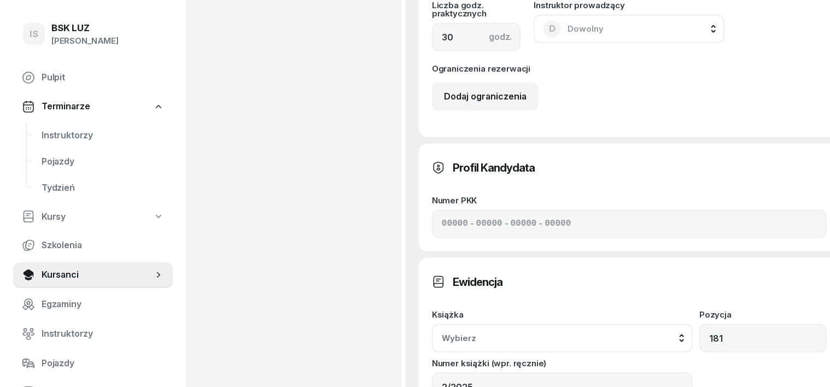
scroll to position [614, 0]
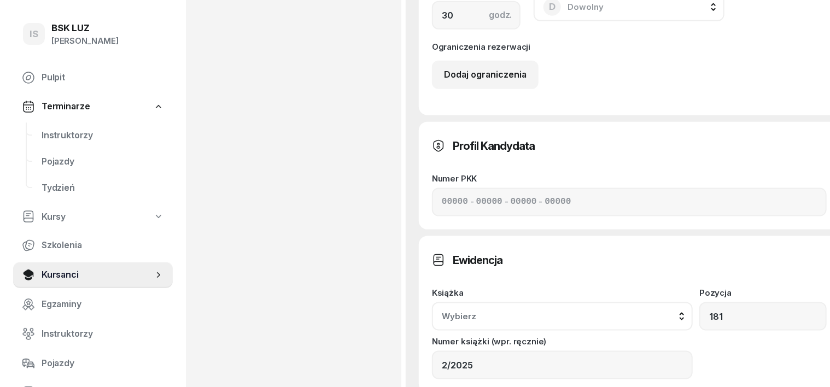
click at [693, 302] on button "Wybierz" at bounding box center [562, 316] width 261 height 28
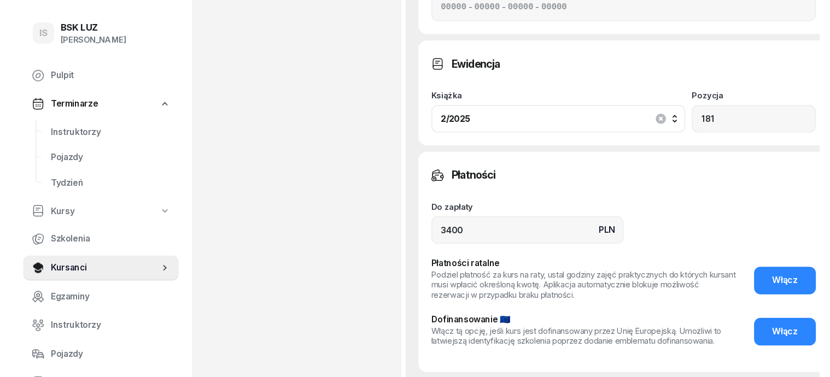
scroll to position [820, 0]
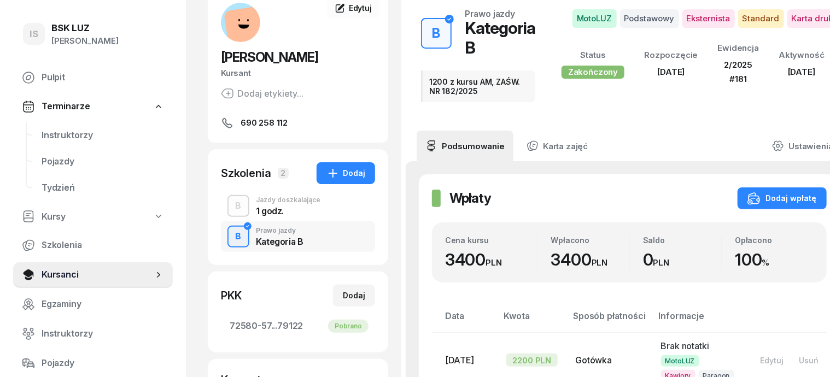
scroll to position [0, 0]
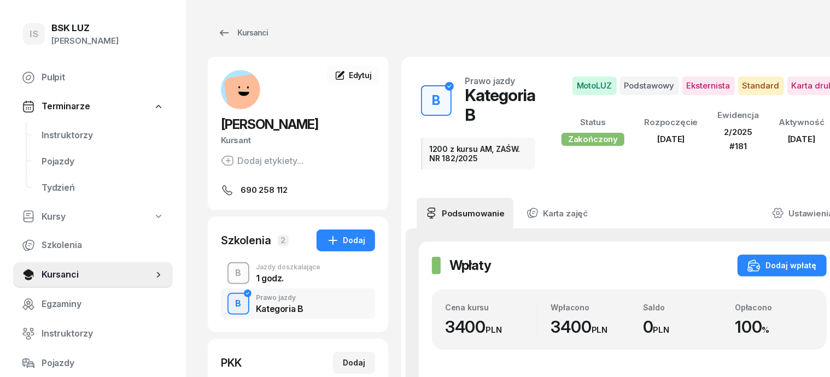
click at [231, 275] on div "B" at bounding box center [238, 273] width 15 height 19
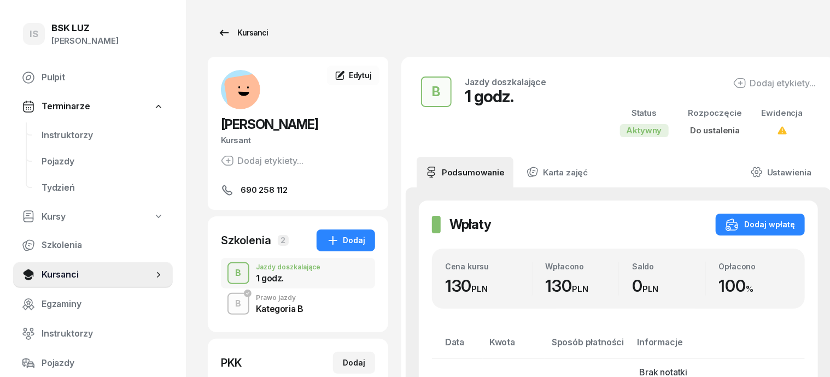
click at [236, 31] on div "Kursanci" at bounding box center [243, 32] width 50 height 13
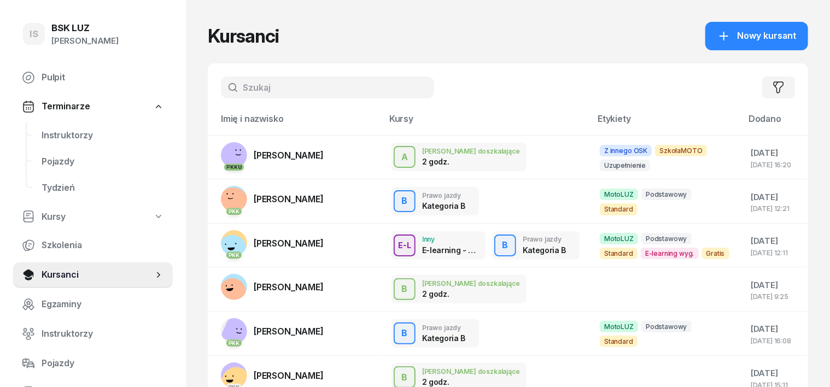
click at [245, 95] on input "text" at bounding box center [327, 88] width 213 height 22
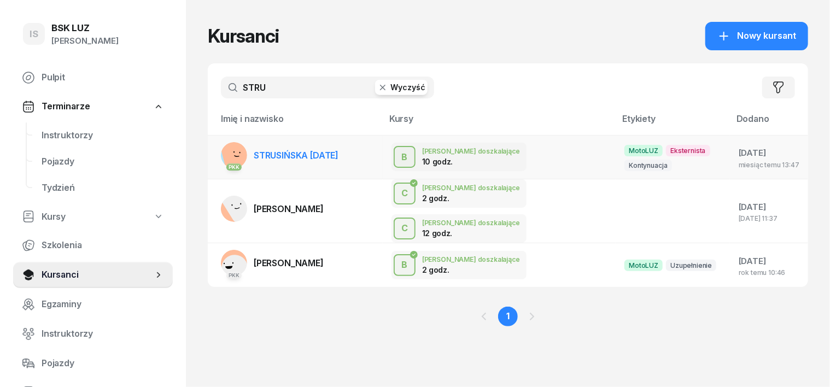
type input "STRU"
click at [220, 155] on rect at bounding box center [237, 155] width 35 height 35
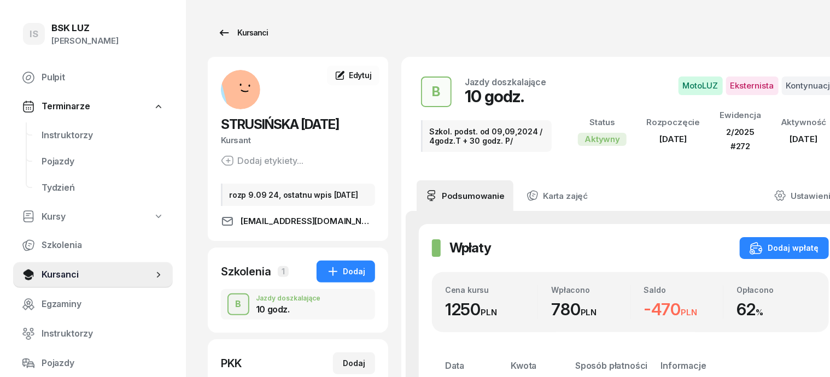
click at [233, 32] on div "Kursanci" at bounding box center [243, 32] width 50 height 13
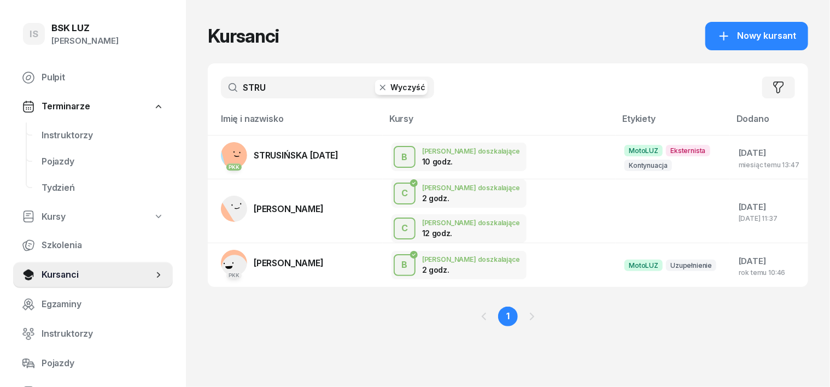
click at [377, 88] on icon "button" at bounding box center [382, 87] width 11 height 11
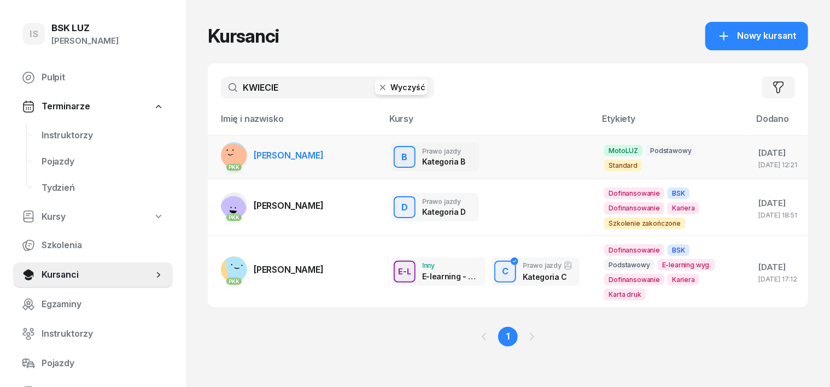
type input "KWIECIE"
click at [215, 145] on rect at bounding box center [233, 159] width 37 height 37
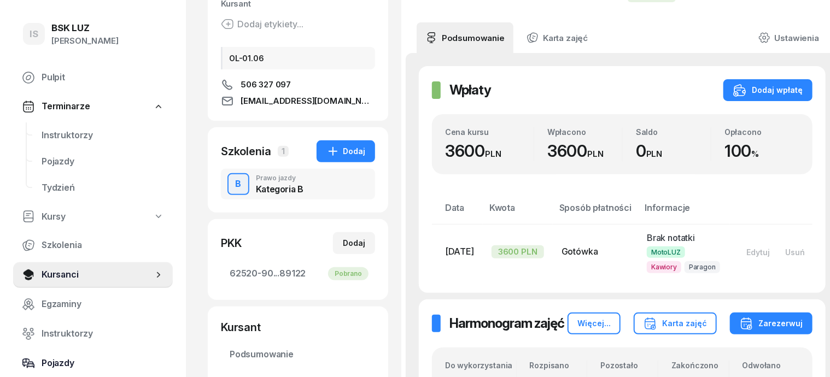
scroll to position [68, 0]
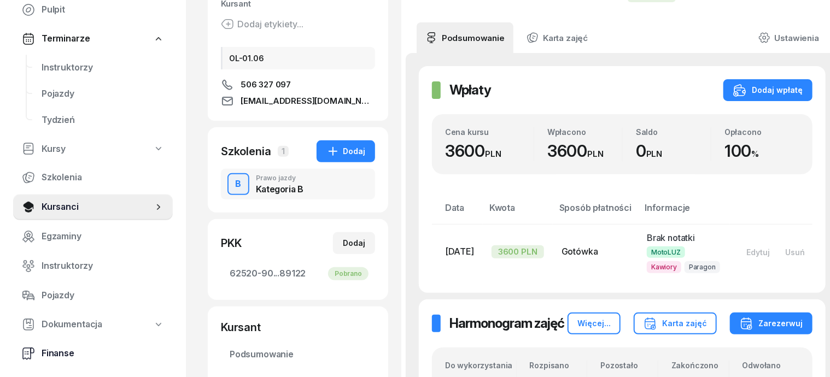
click at [61, 350] on span "Finanse" at bounding box center [103, 354] width 122 height 14
